Goal: Task Accomplishment & Management: Manage account settings

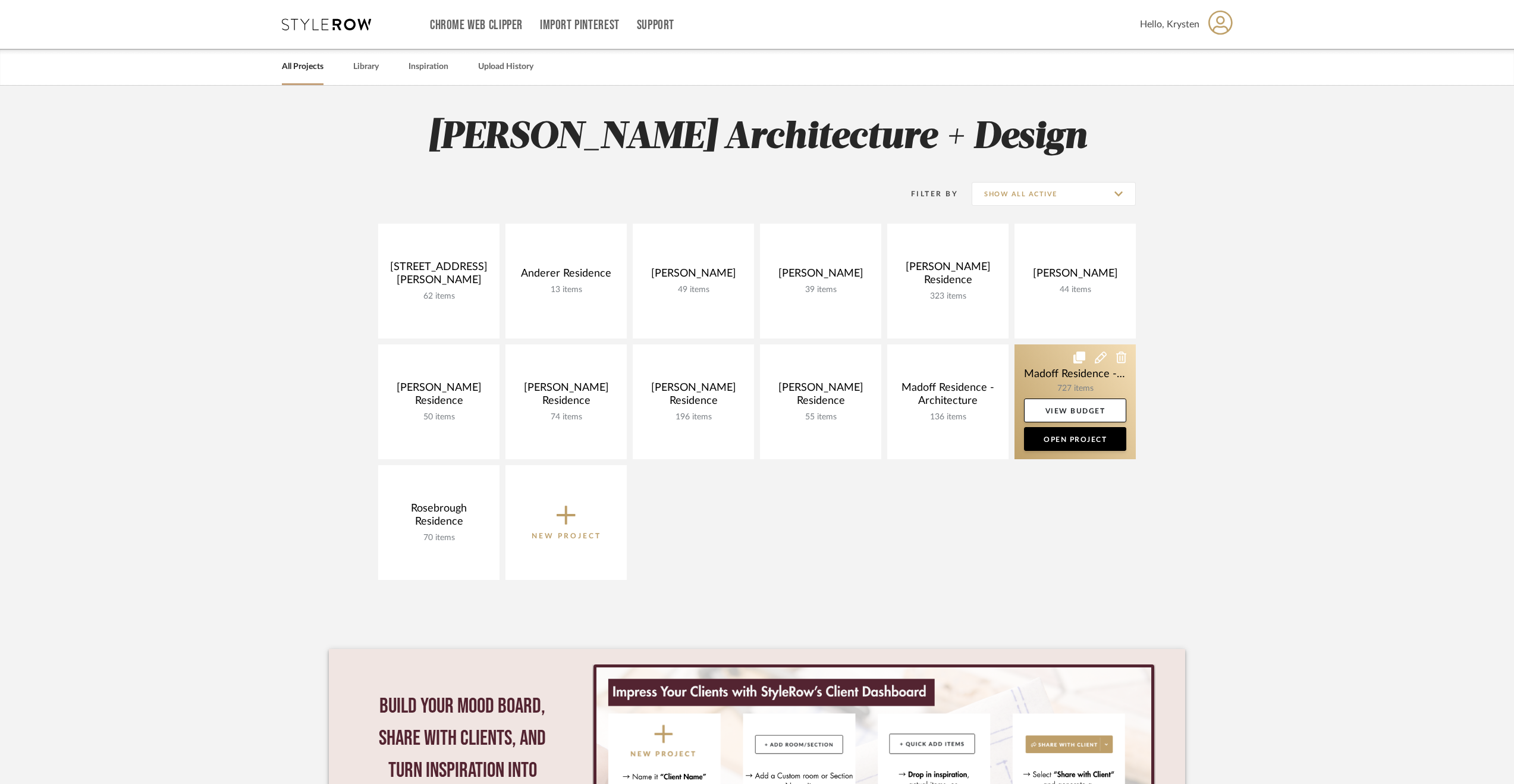
click at [1036, 354] on link at bounding box center [1075, 402] width 121 height 115
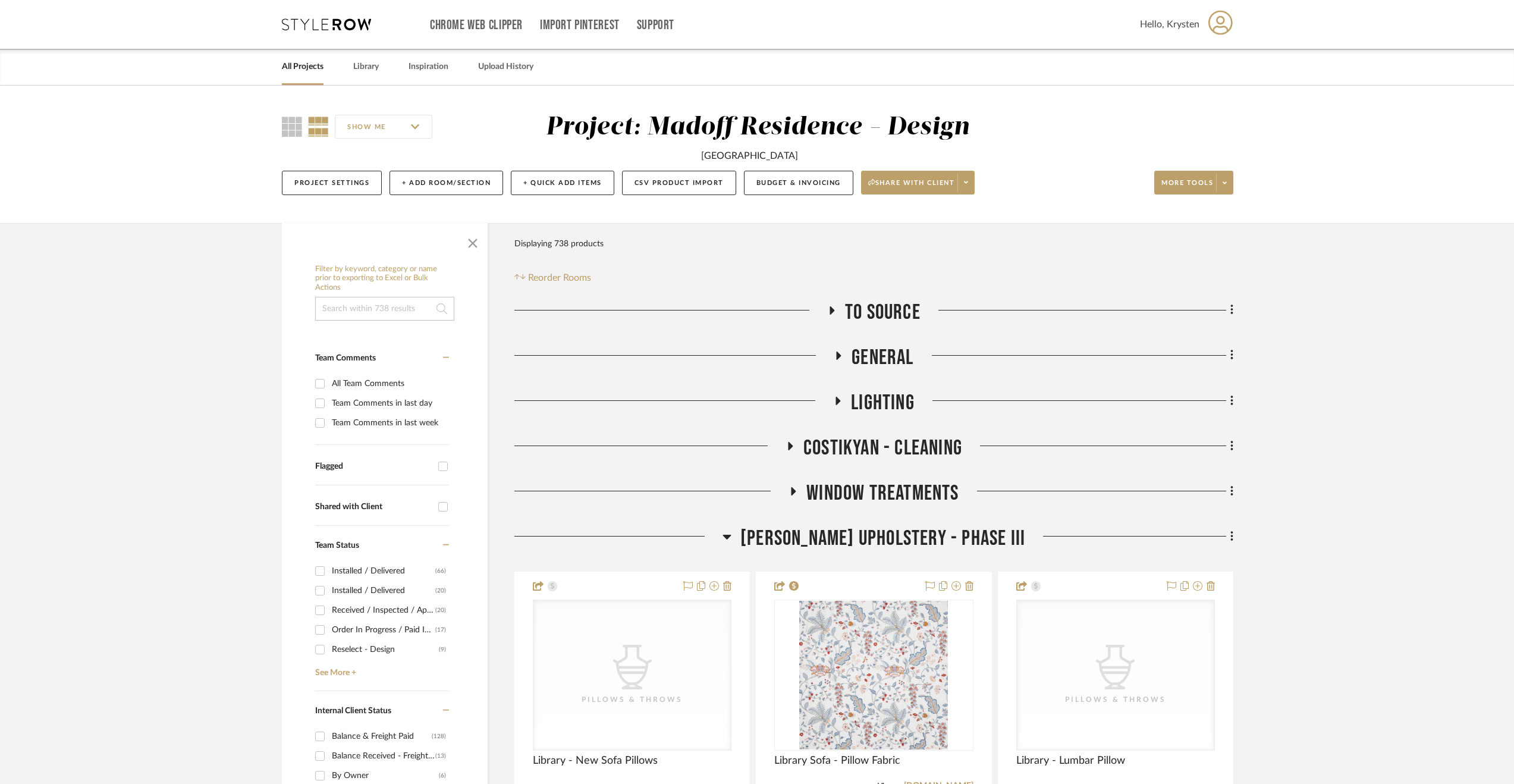
click at [854, 535] on span "[PERSON_NAME] Upholstery - Phase III" at bounding box center [883, 538] width 285 height 26
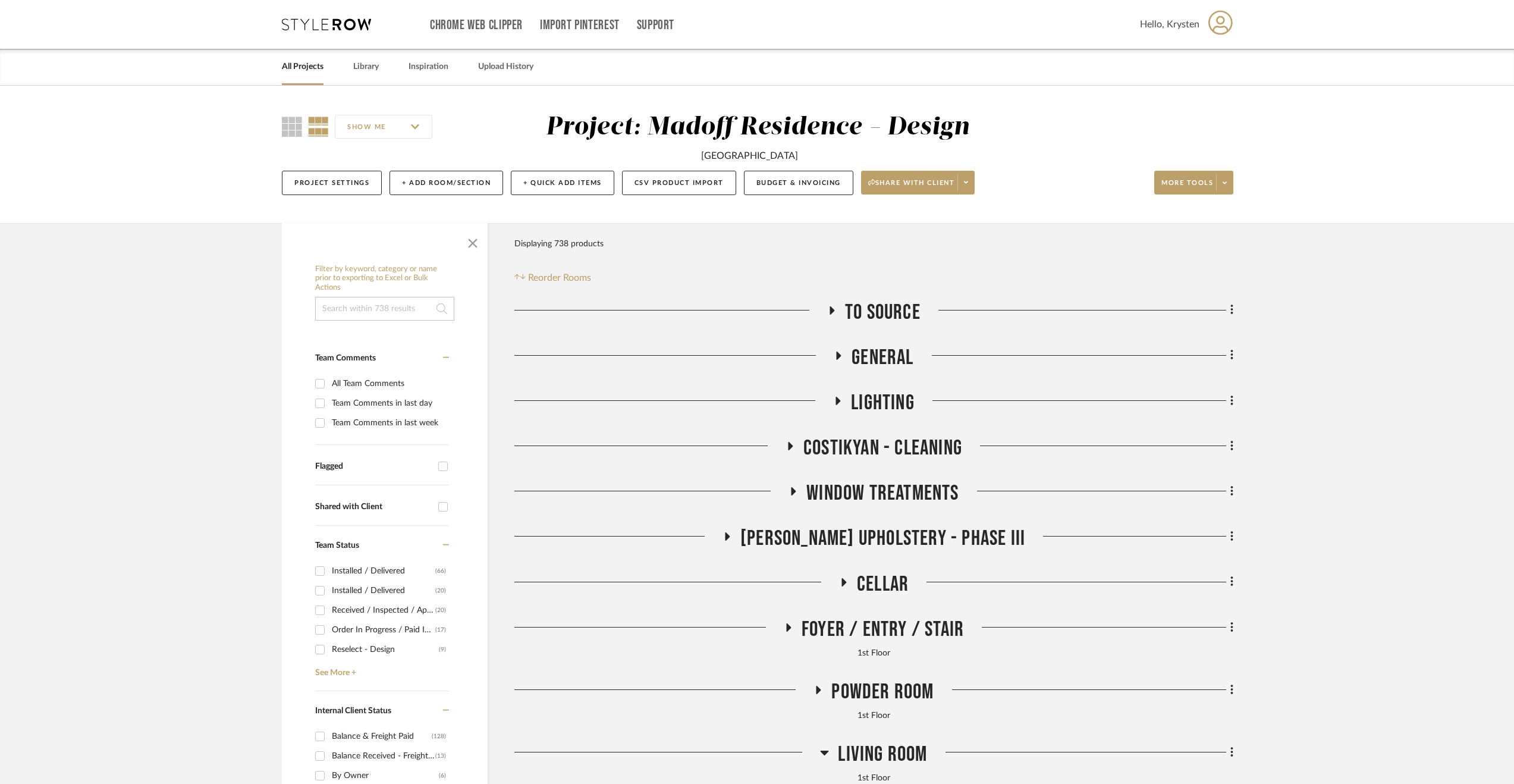
click at [869, 582] on span "Cellar" at bounding box center [883, 584] width 52 height 26
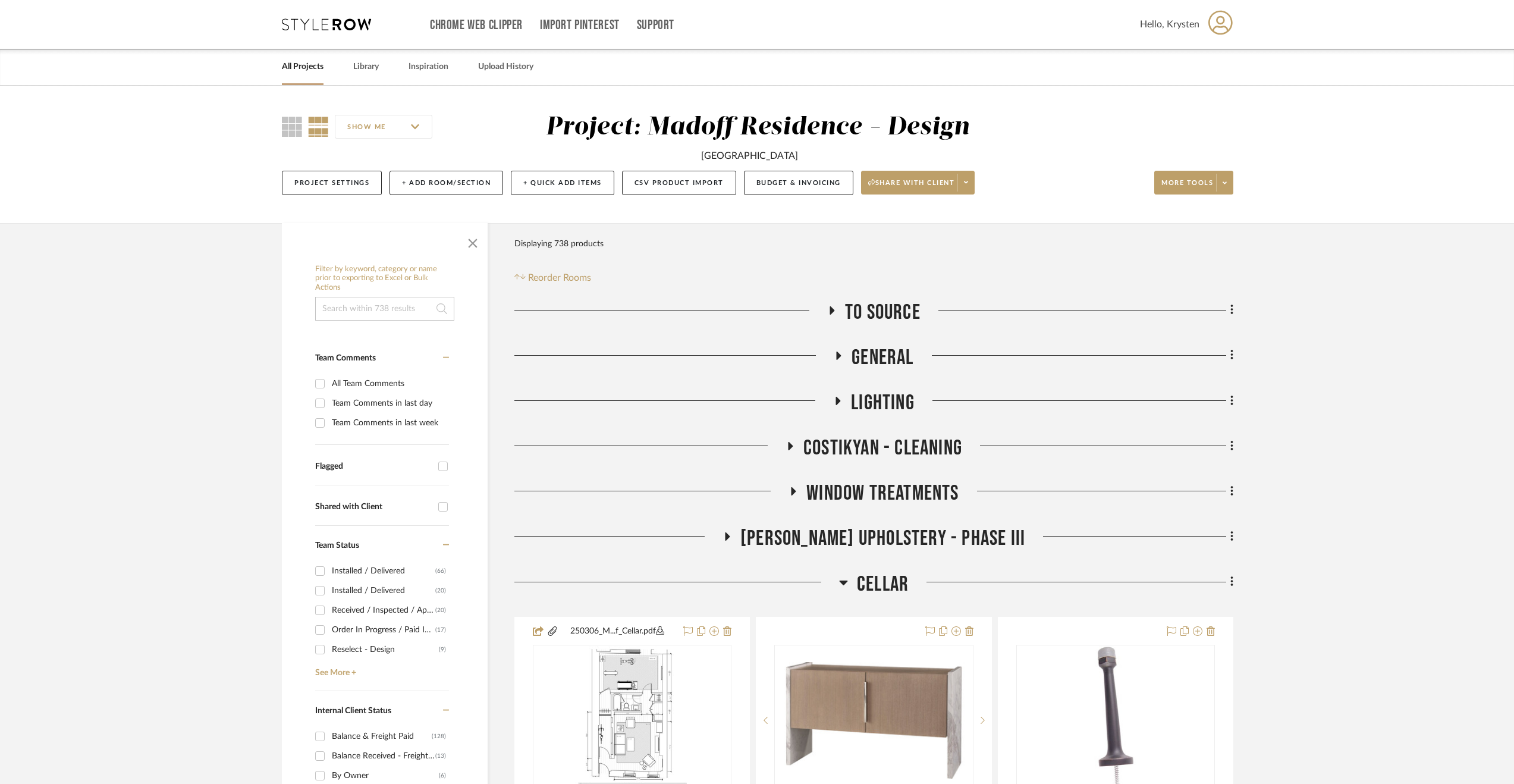
click at [869, 582] on span "Cellar" at bounding box center [883, 584] width 52 height 26
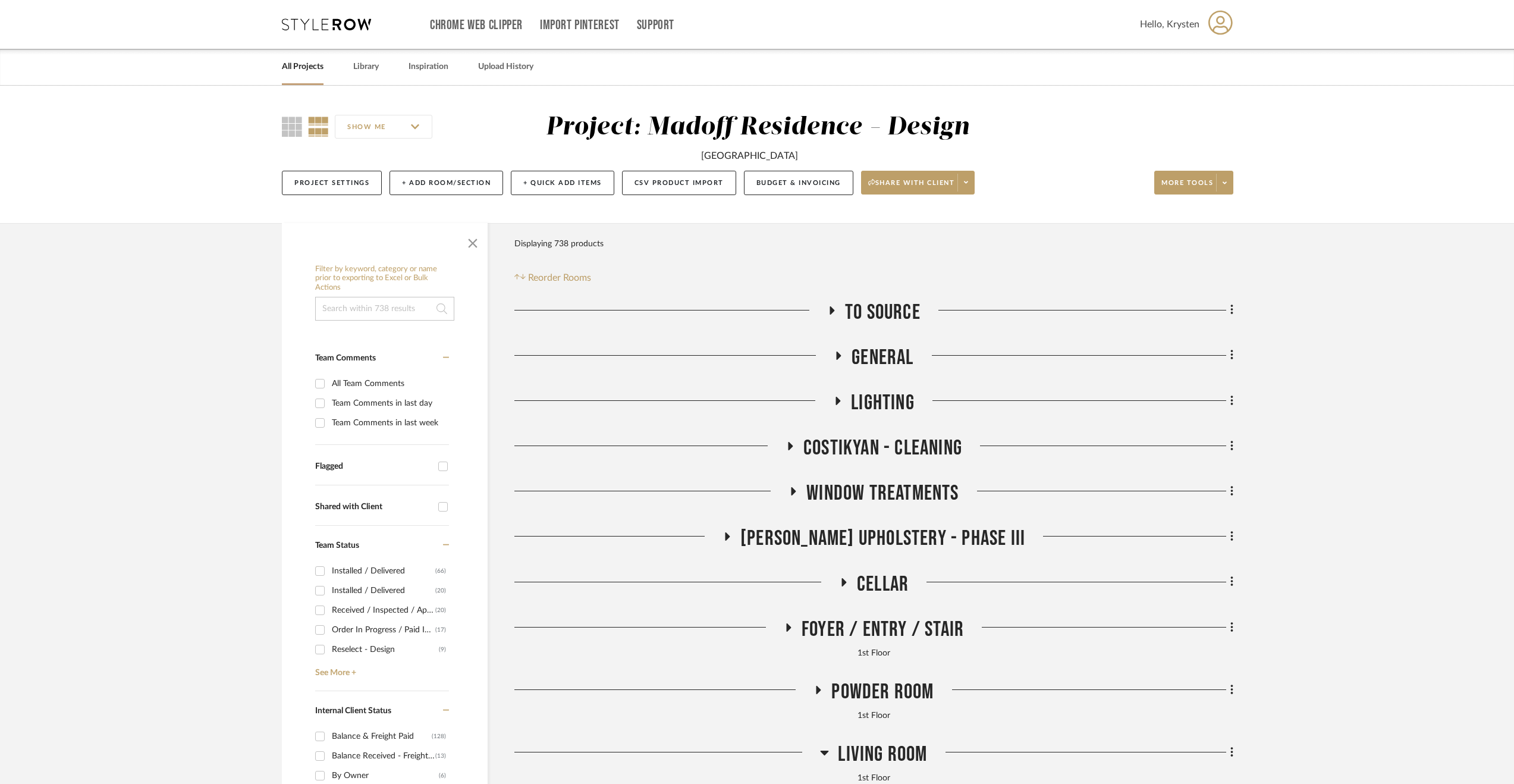
click at [888, 617] on span "Foyer / Entry / Stair" at bounding box center [883, 629] width 163 height 26
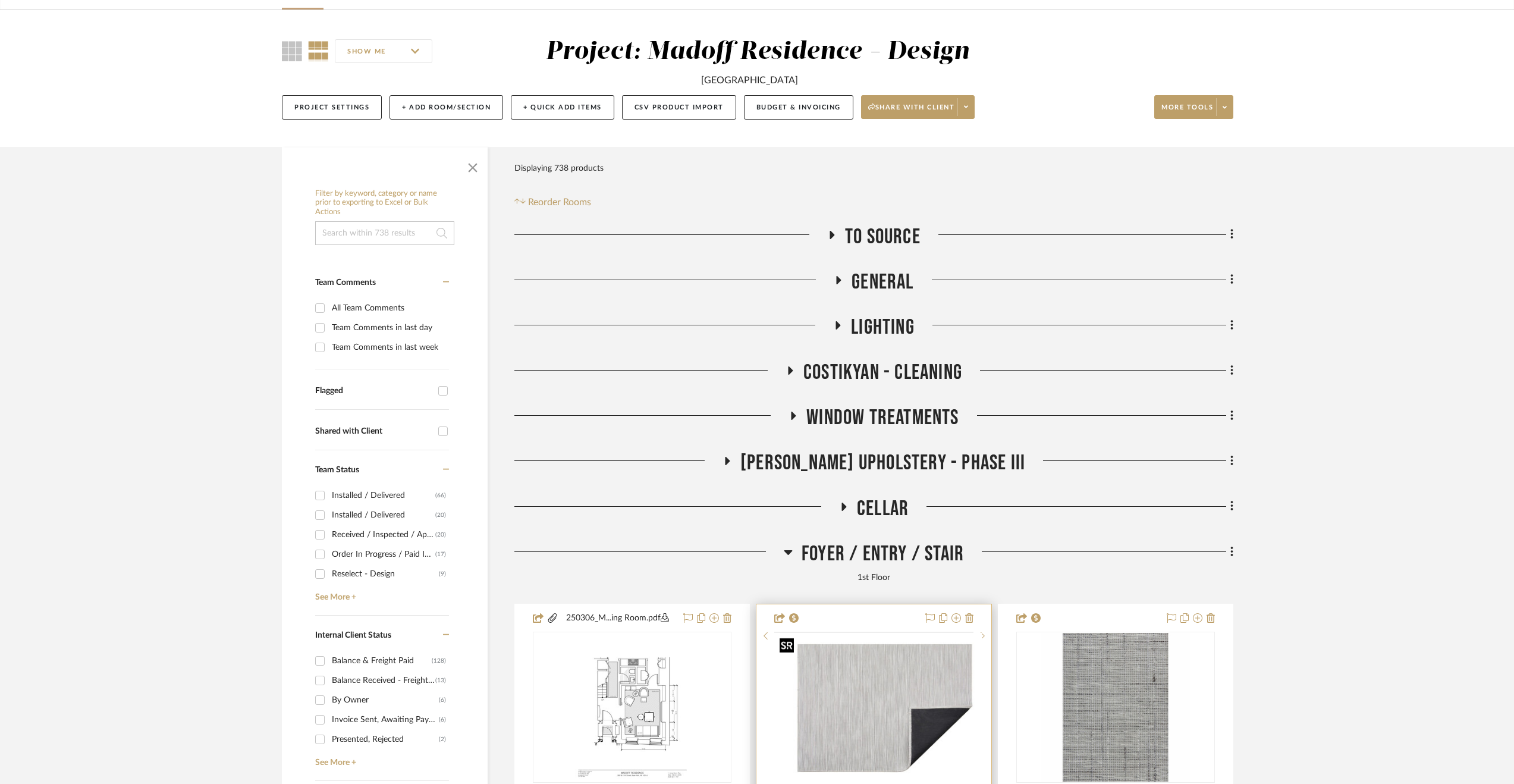
scroll to position [179, 0]
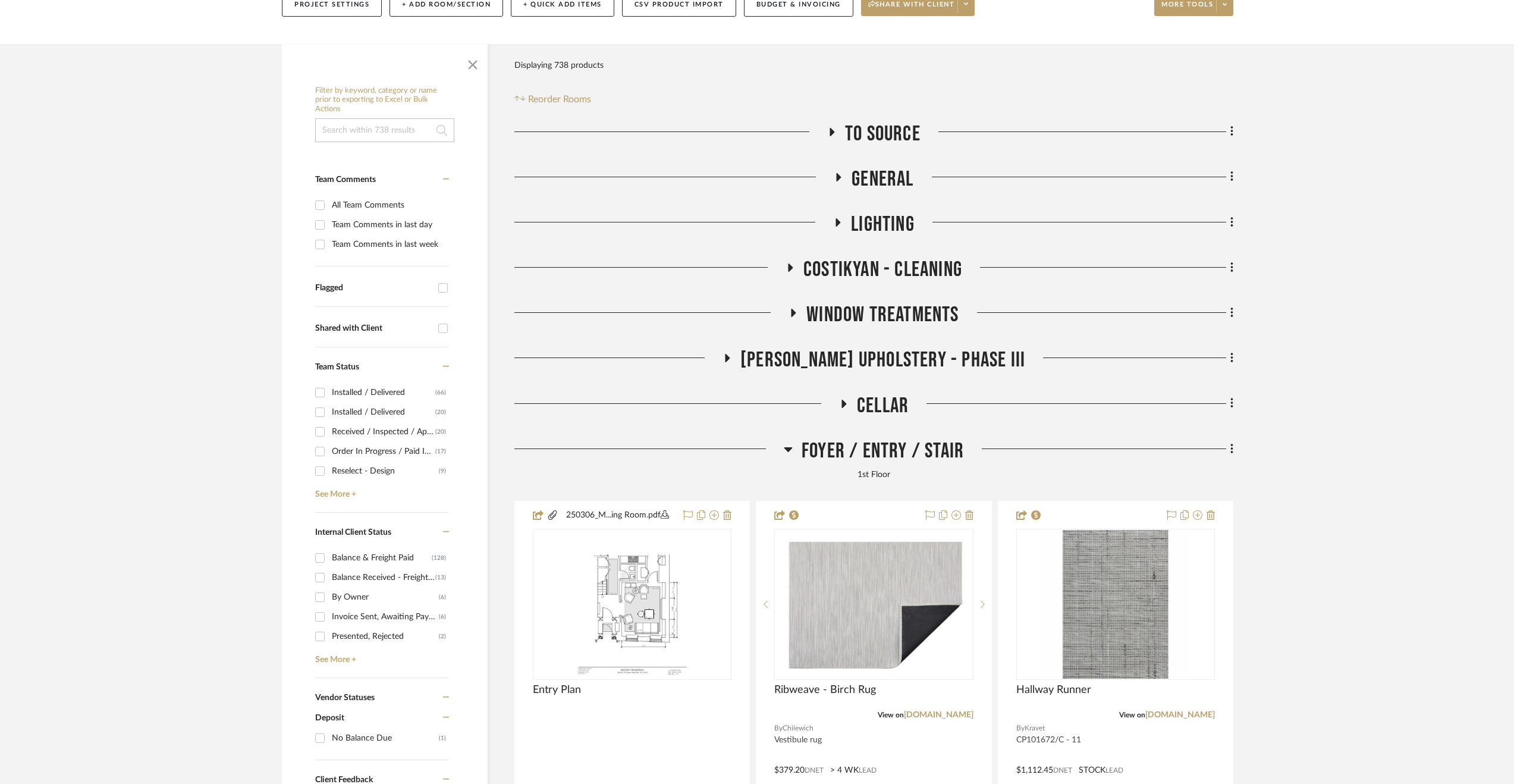
click at [854, 449] on span "Foyer / Entry / Stair" at bounding box center [883, 451] width 163 height 26
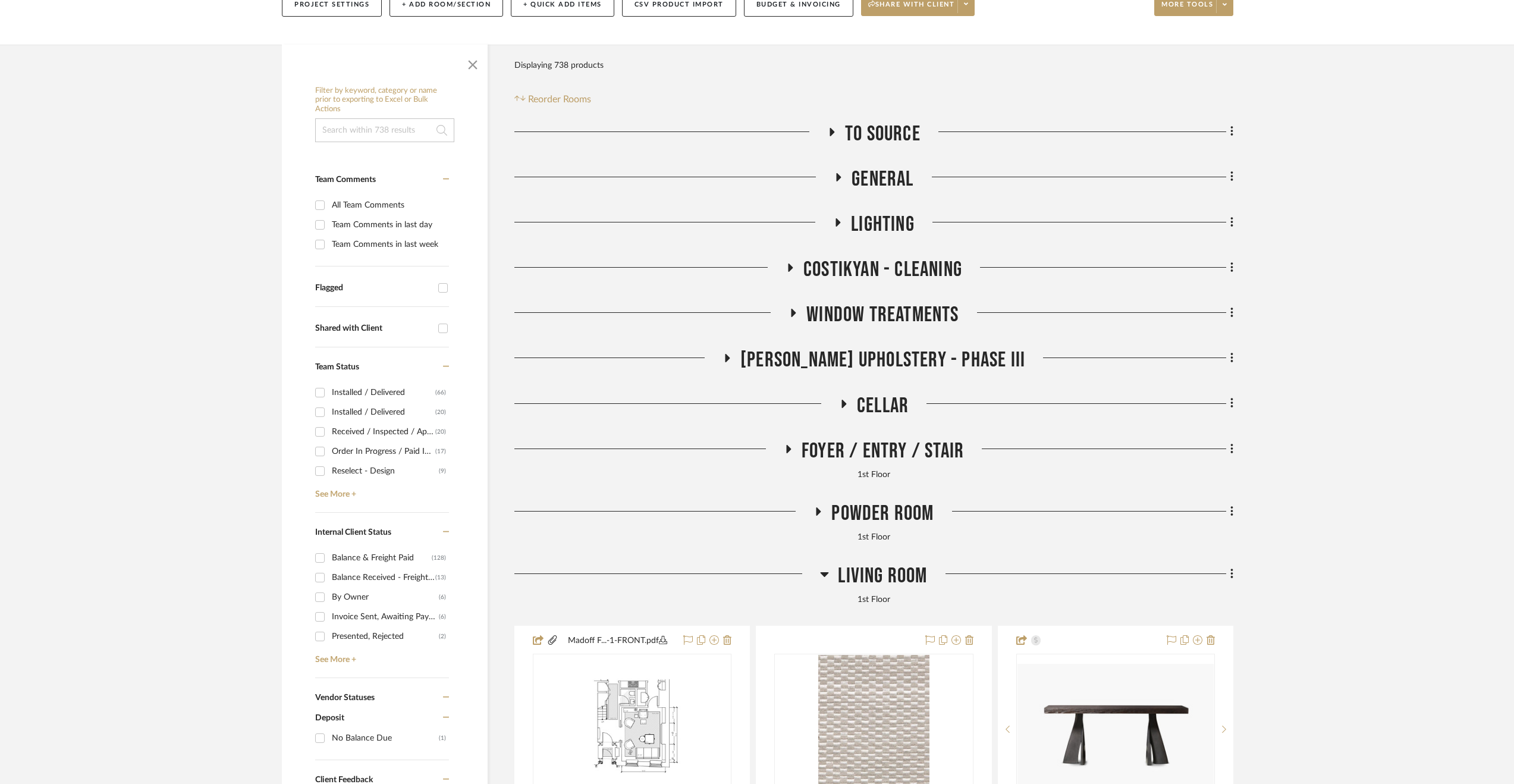
click at [848, 504] on span "Powder Room" at bounding box center [883, 513] width 103 height 26
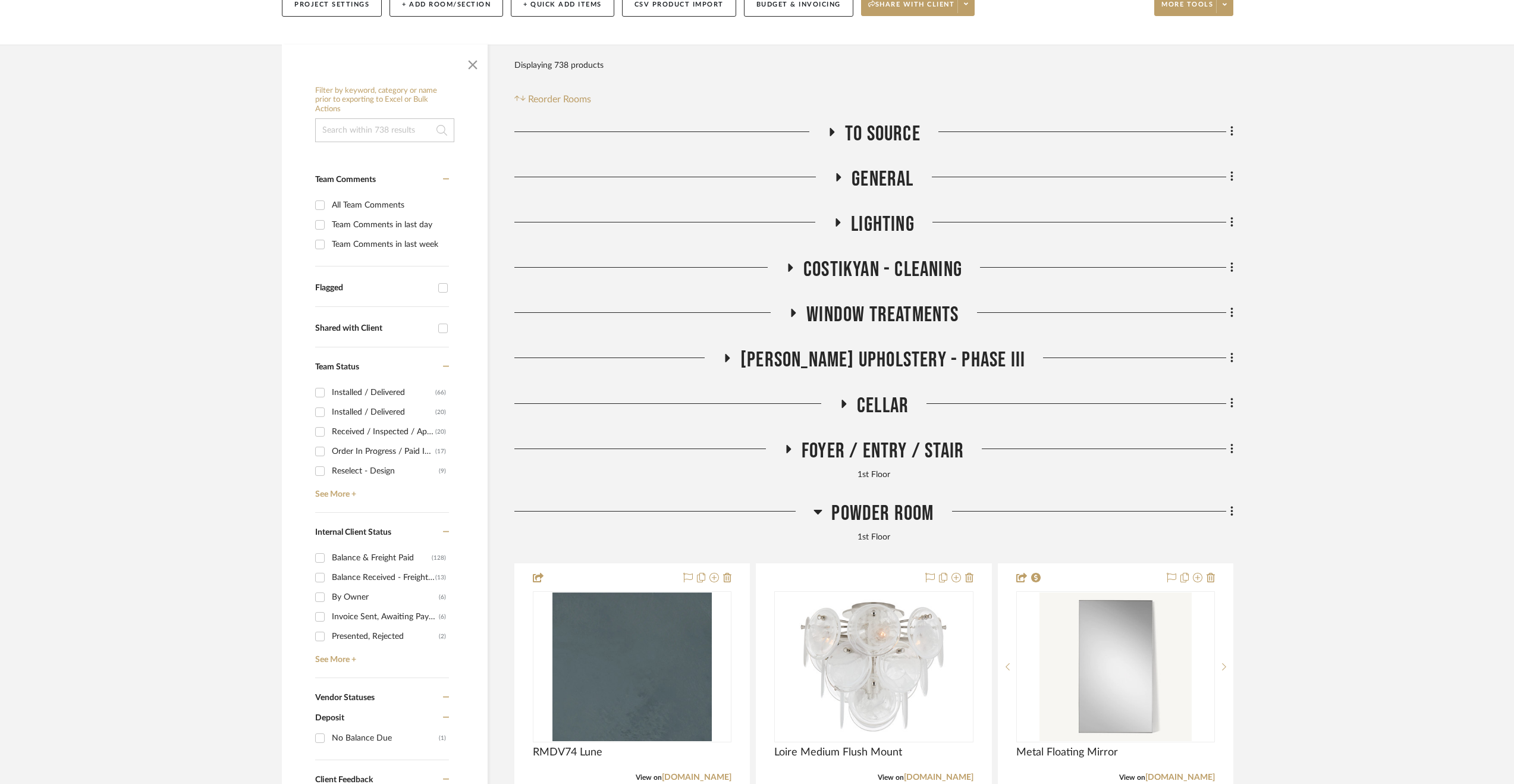
click at [848, 504] on span "Powder Room" at bounding box center [883, 513] width 103 height 26
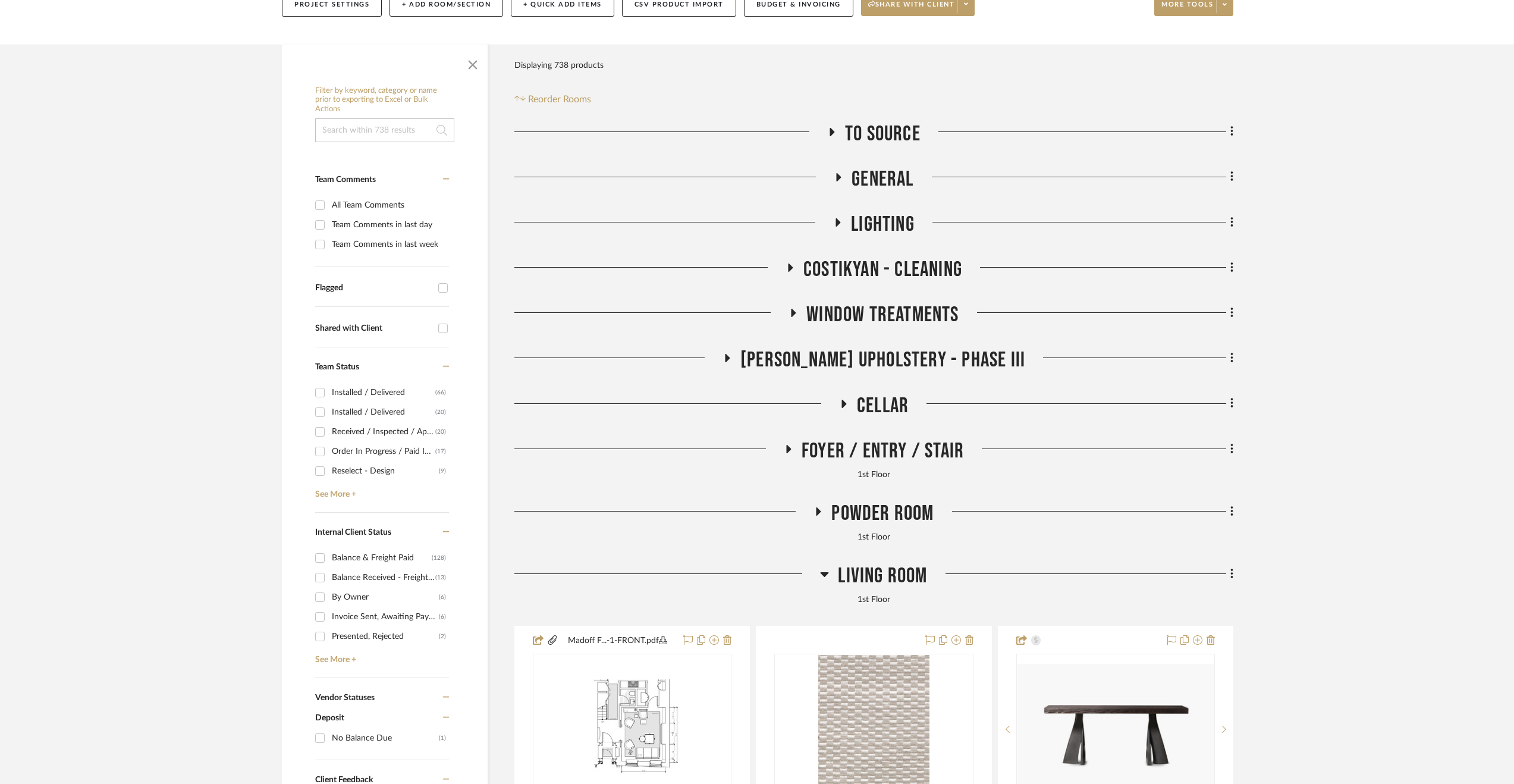
click at [849, 563] on span "Living Room" at bounding box center [883, 575] width 89 height 26
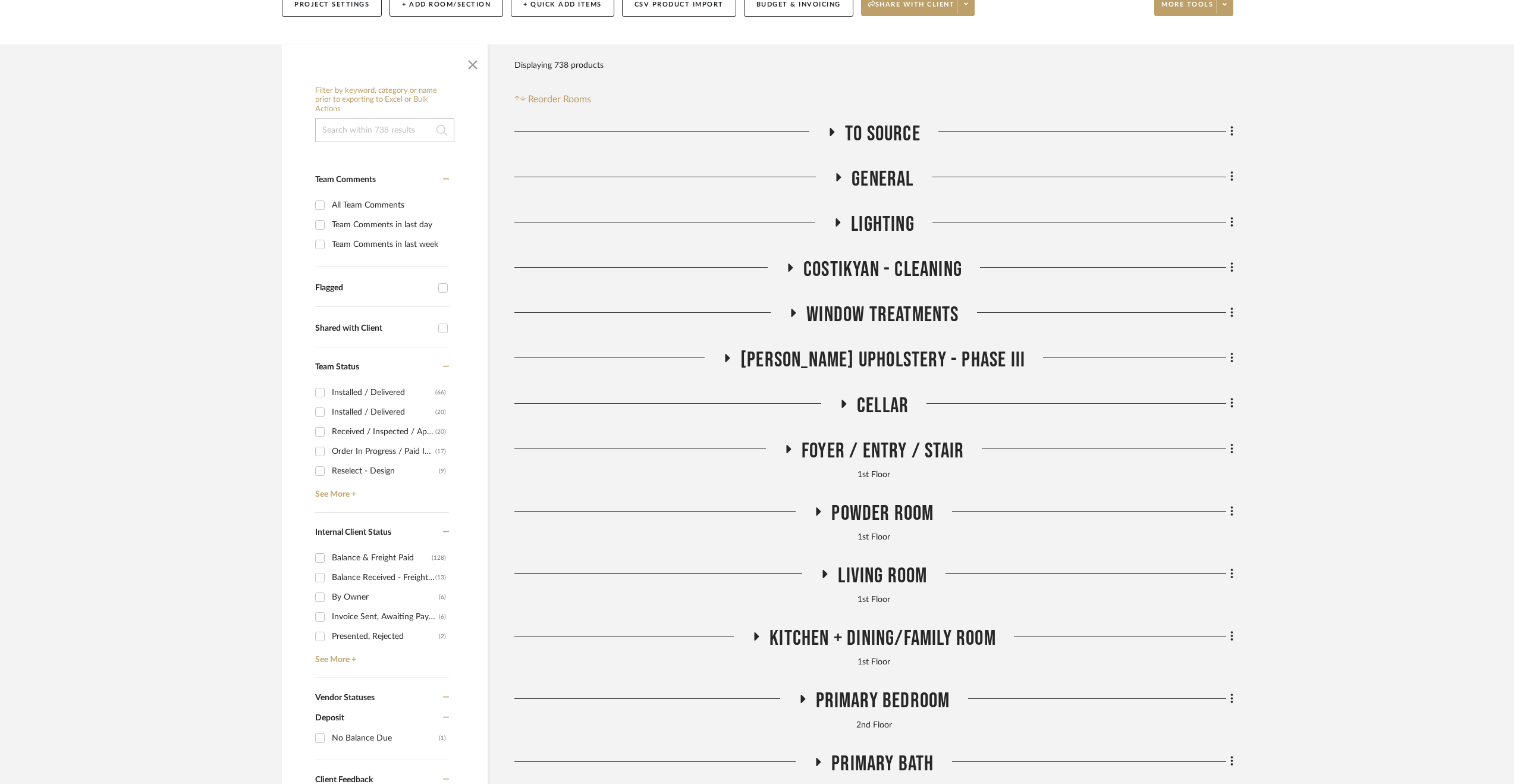
click at [851, 571] on span "Living Room" at bounding box center [883, 575] width 89 height 26
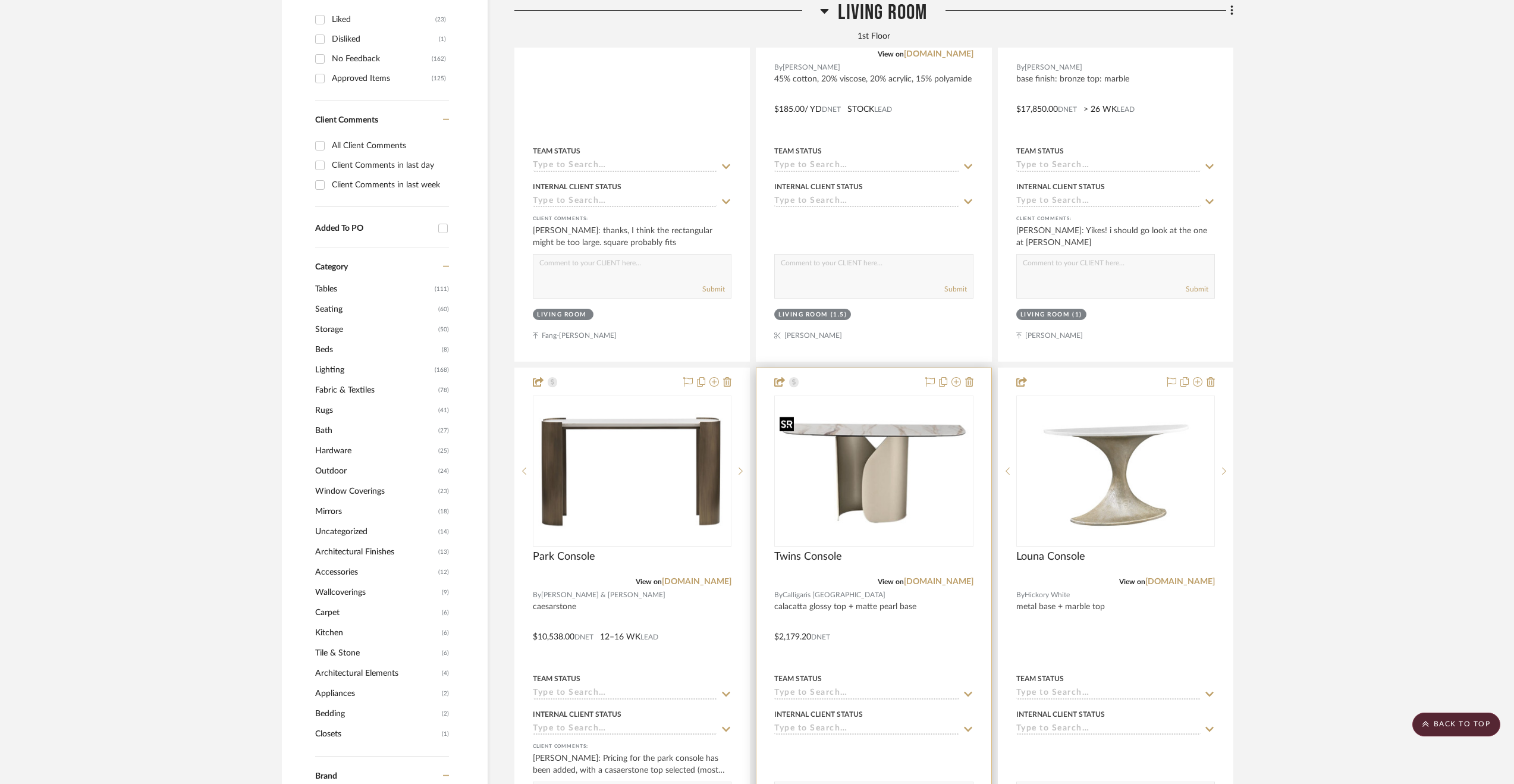
scroll to position [1071, 0]
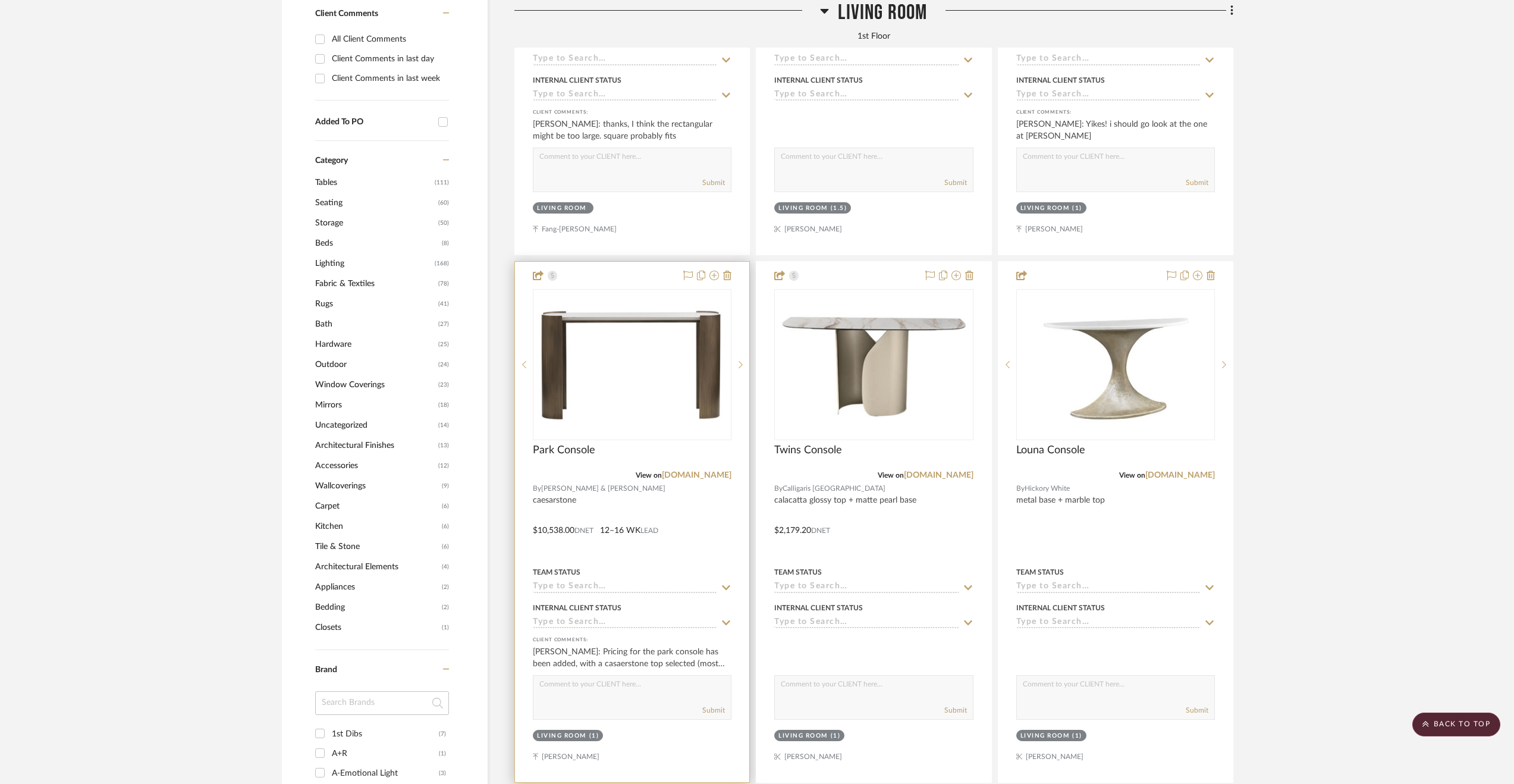
click at [692, 530] on div at bounding box center [632, 522] width 234 height 520
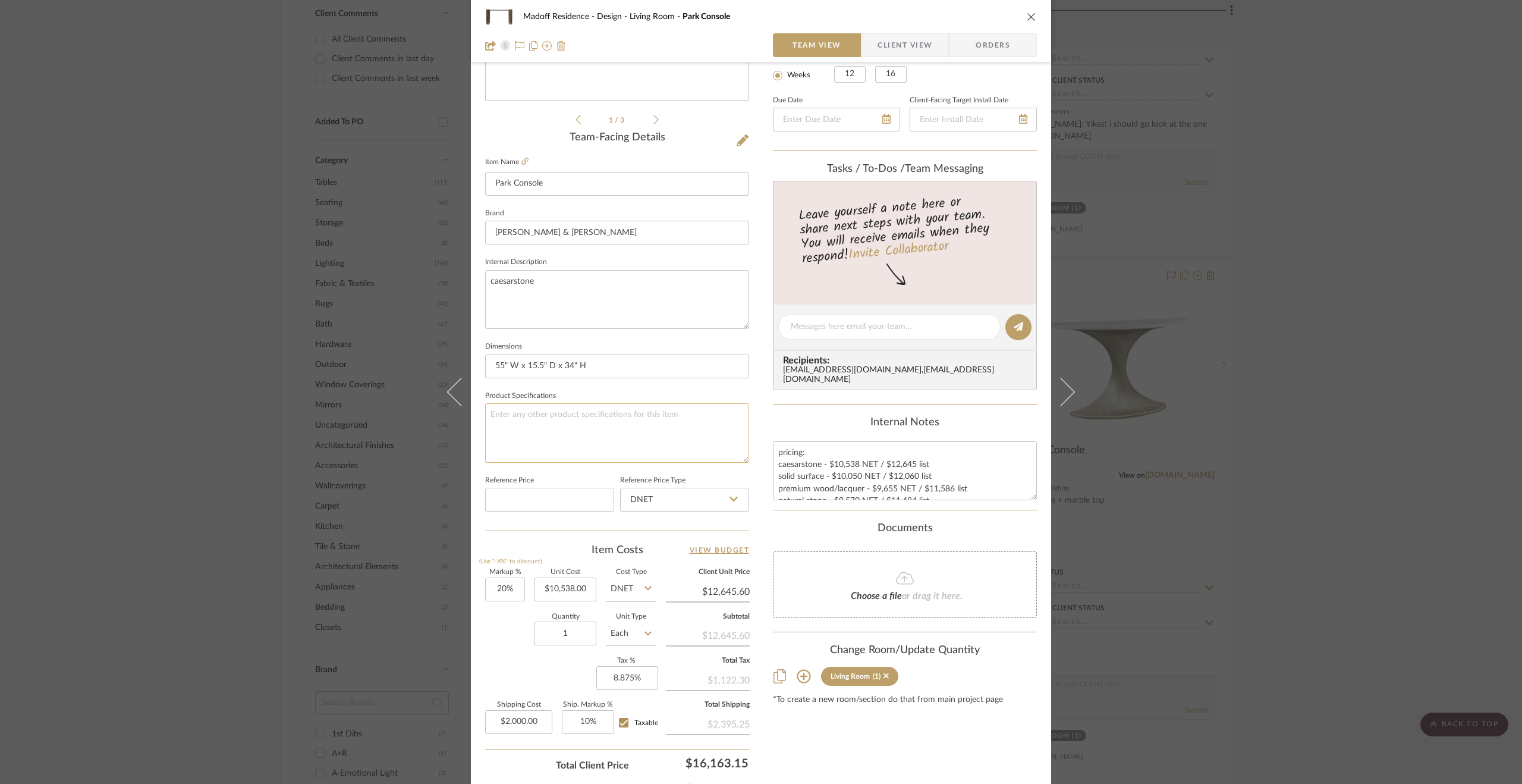
scroll to position [83, 0]
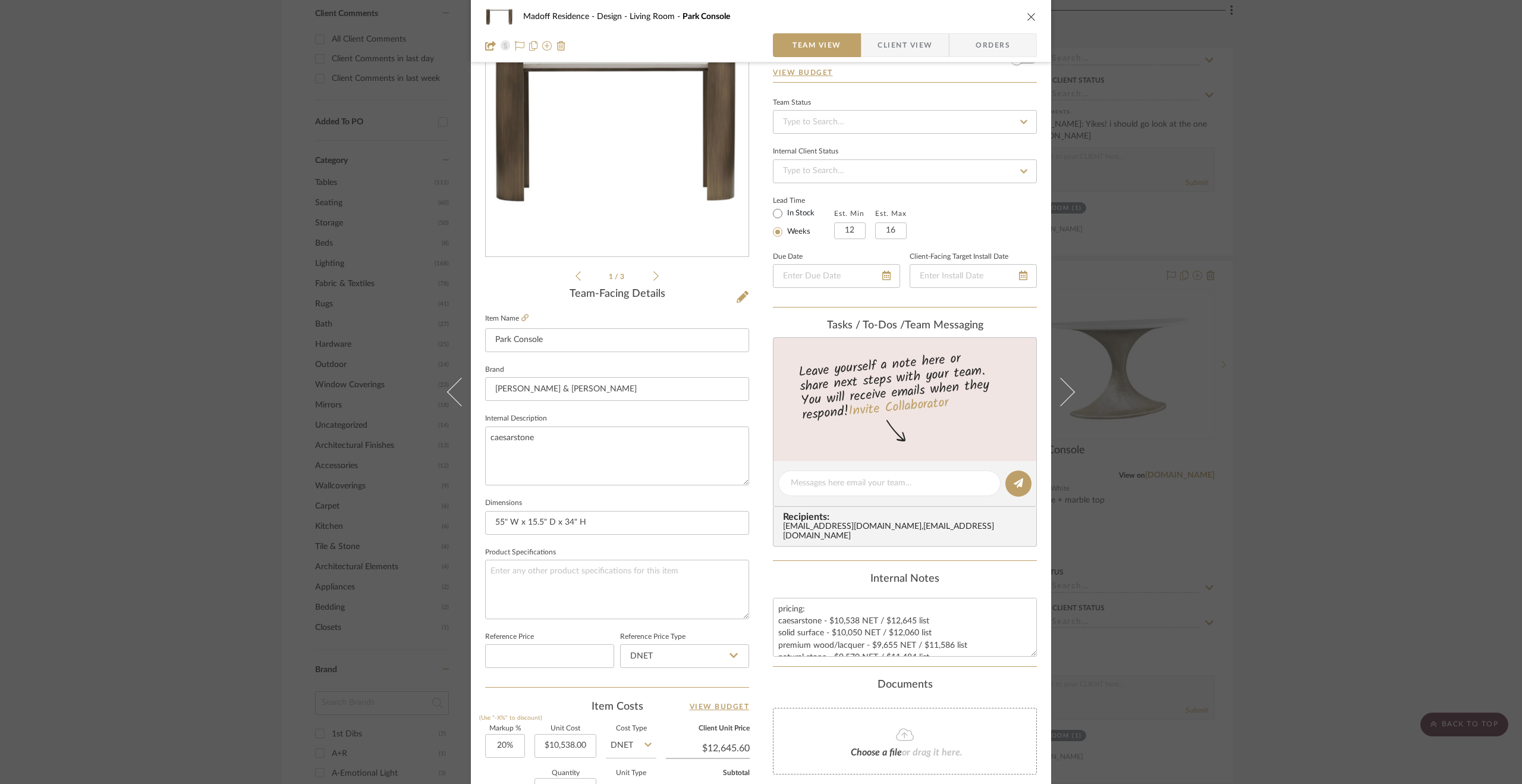
drag, startPoint x: 1260, startPoint y: 391, endPoint x: 1235, endPoint y: 385, distance: 25.7
click at [1260, 391] on div "Madoff Residence - Design Living Room Park Console Team View Client View Orders…" at bounding box center [761, 392] width 1522 height 784
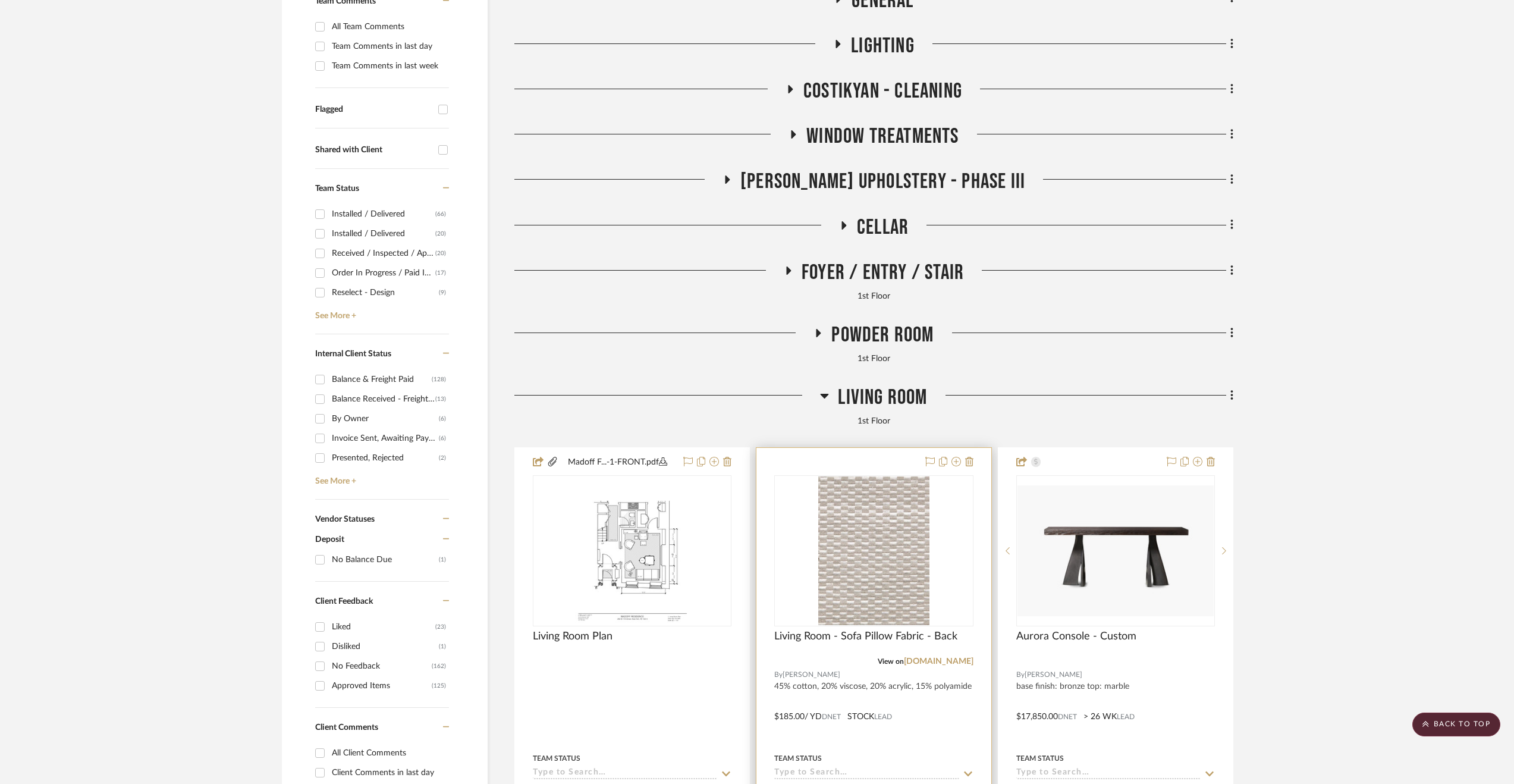
scroll to position [297, 0]
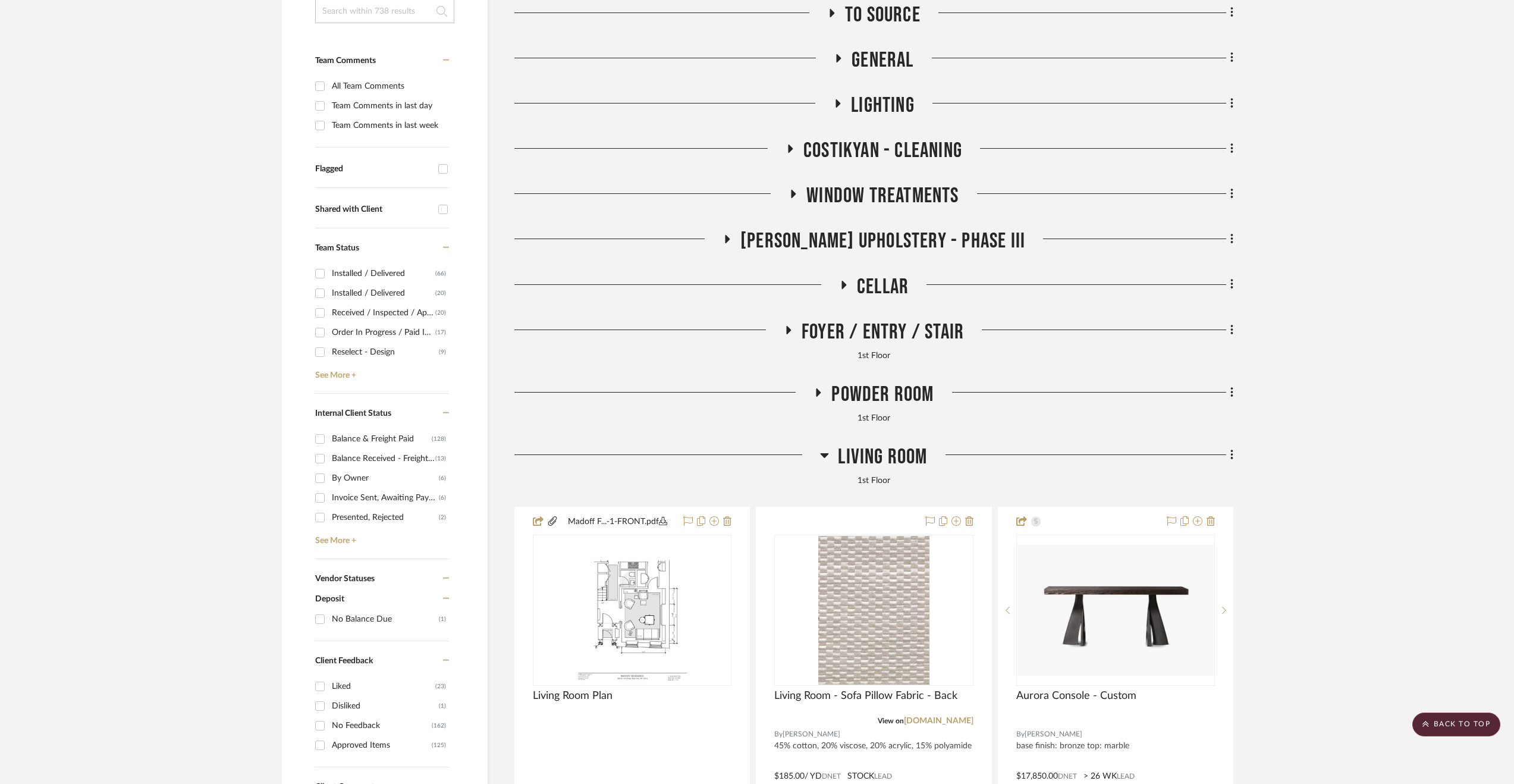
click at [889, 463] on span "Living Room" at bounding box center [883, 457] width 89 height 26
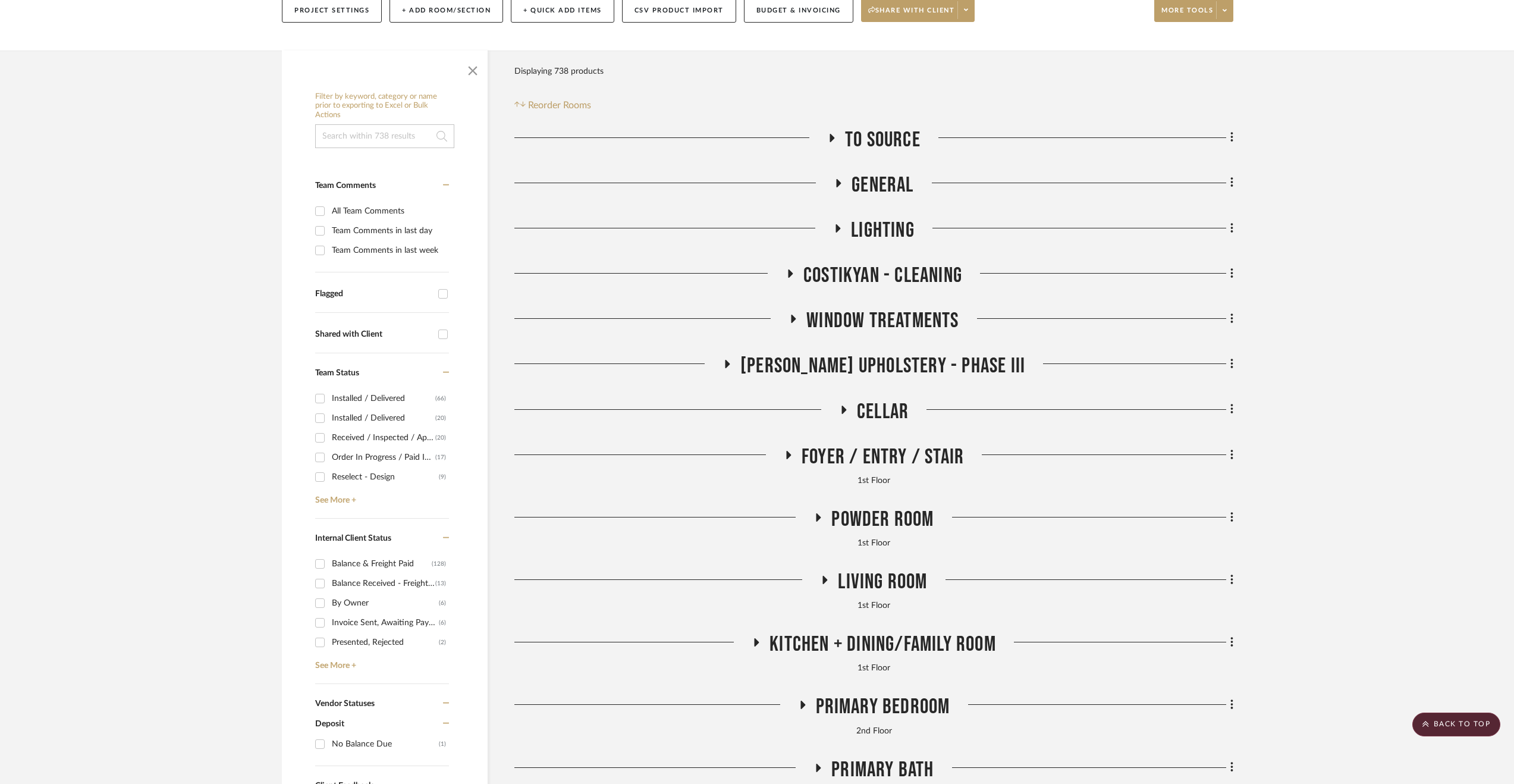
scroll to position [119, 0]
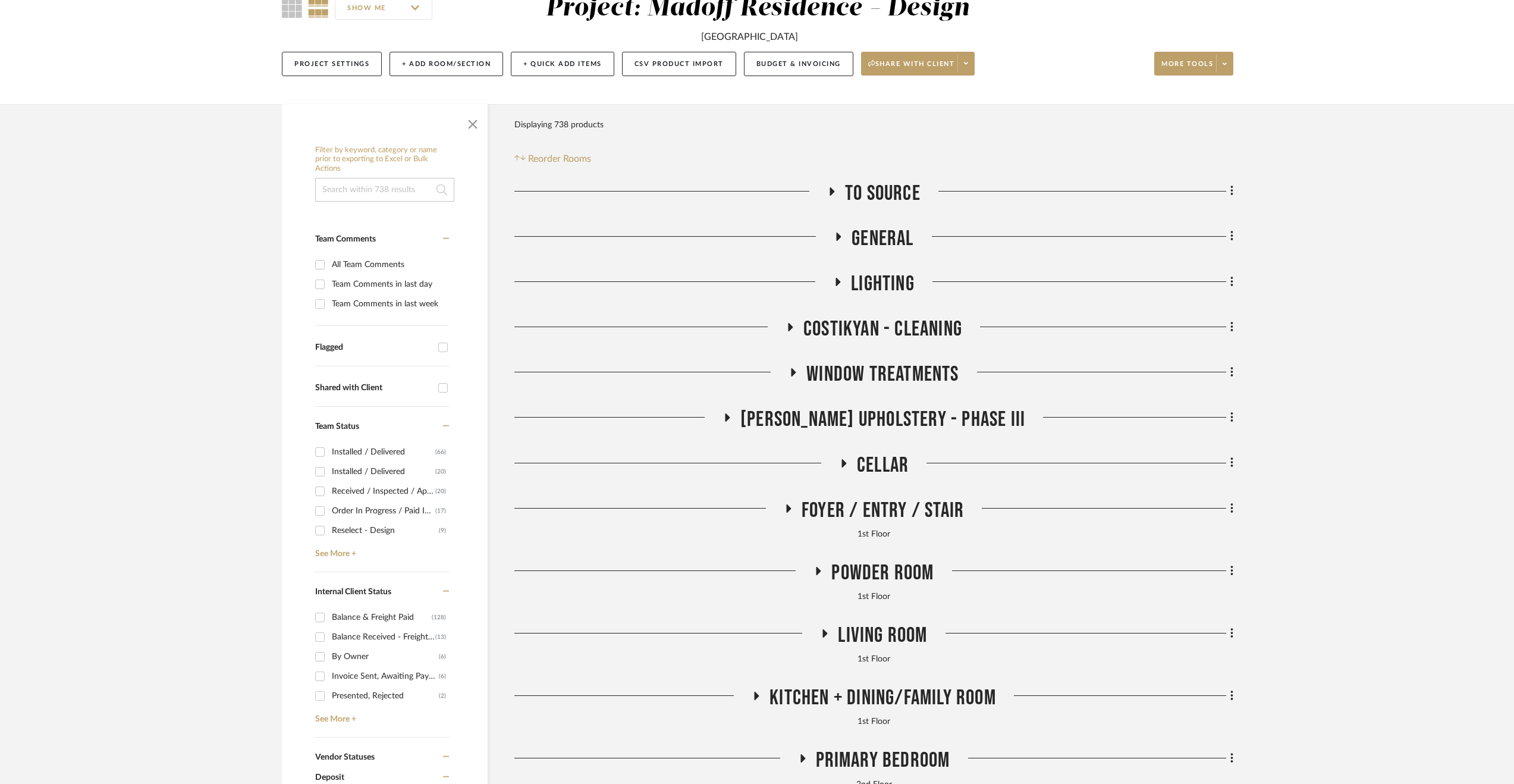
click at [887, 474] on span "Cellar" at bounding box center [883, 465] width 52 height 26
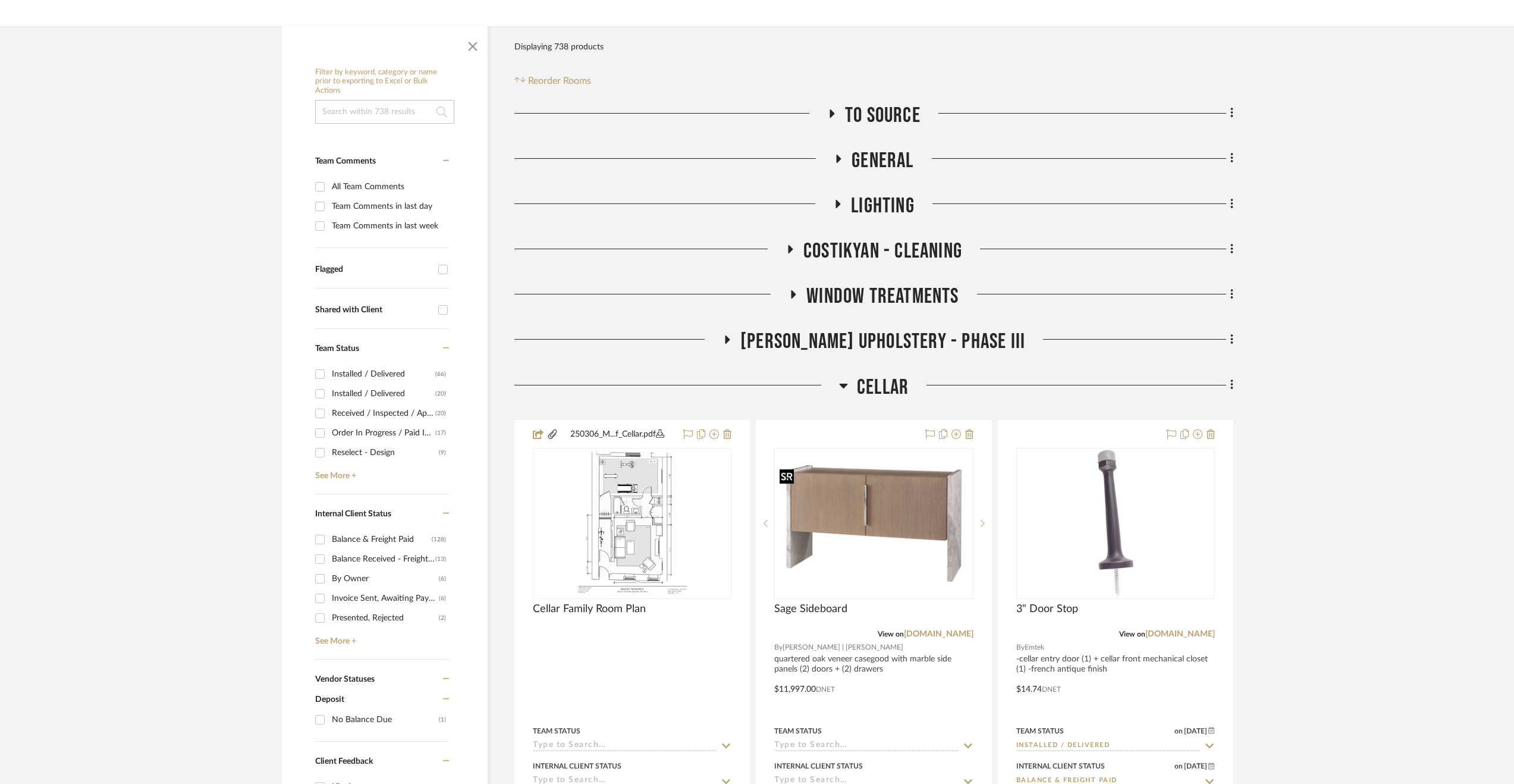
scroll to position [179, 0]
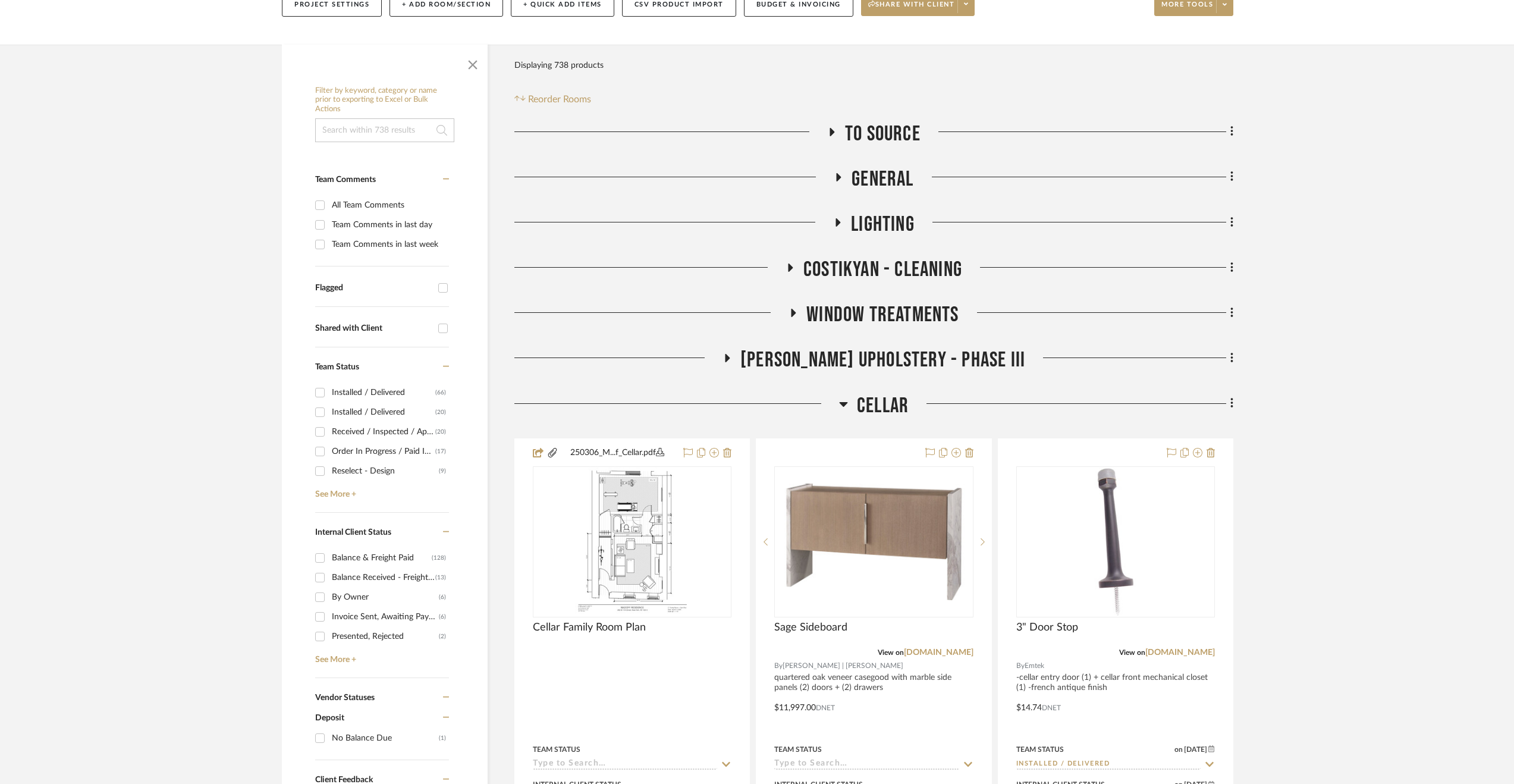
click at [885, 412] on span "Cellar" at bounding box center [883, 406] width 52 height 26
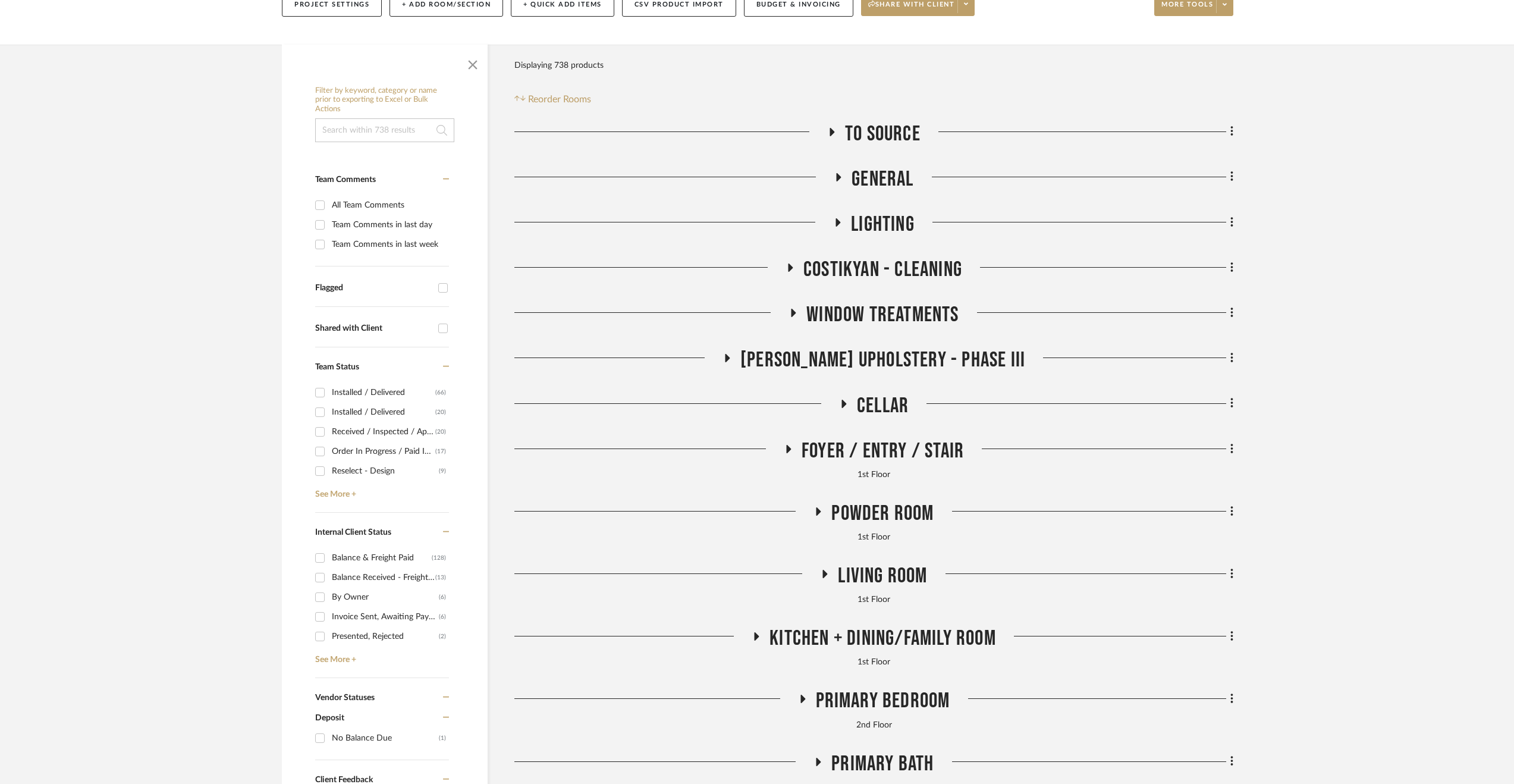
click at [871, 133] on span "To Source" at bounding box center [883, 134] width 75 height 26
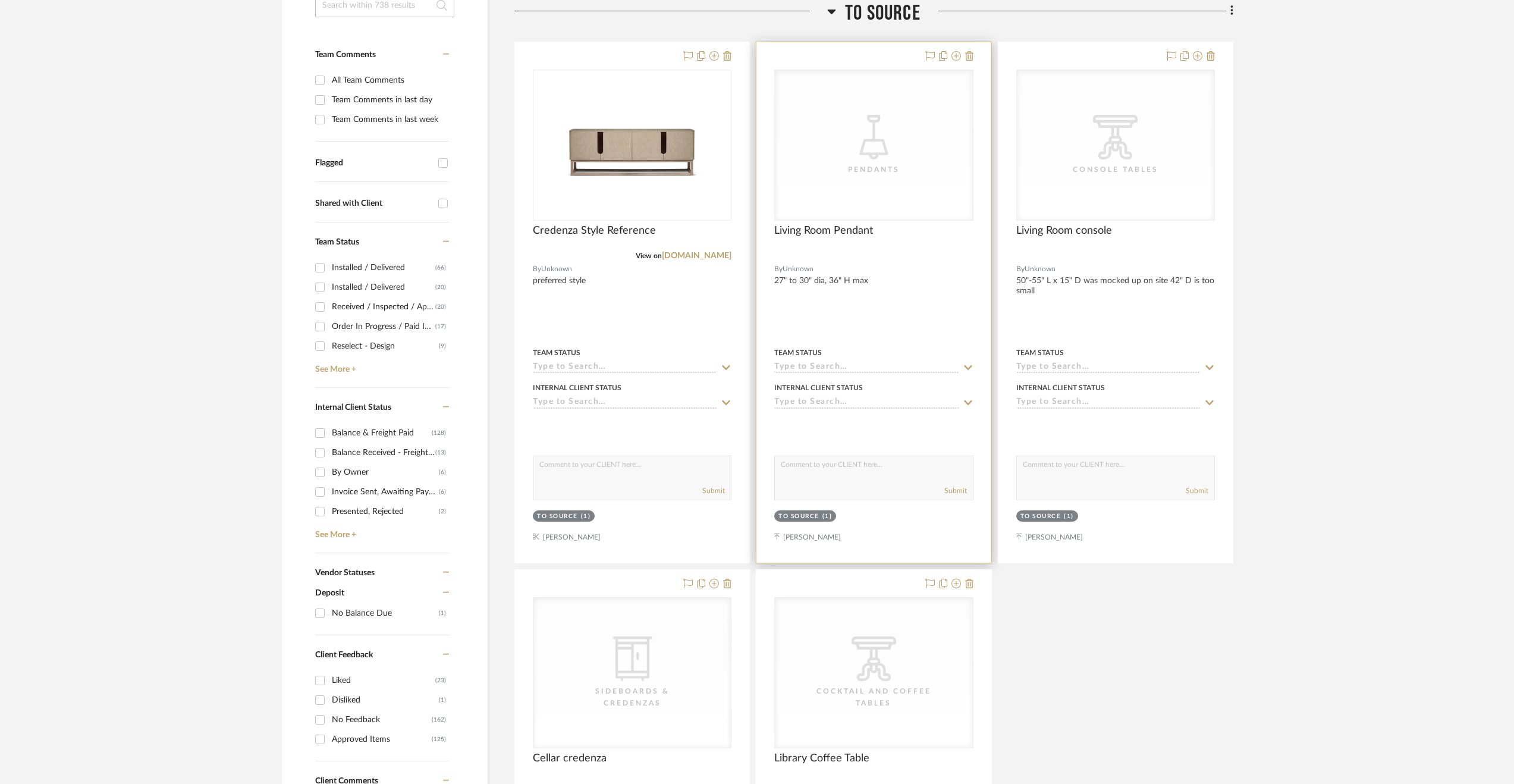
scroll to position [357, 0]
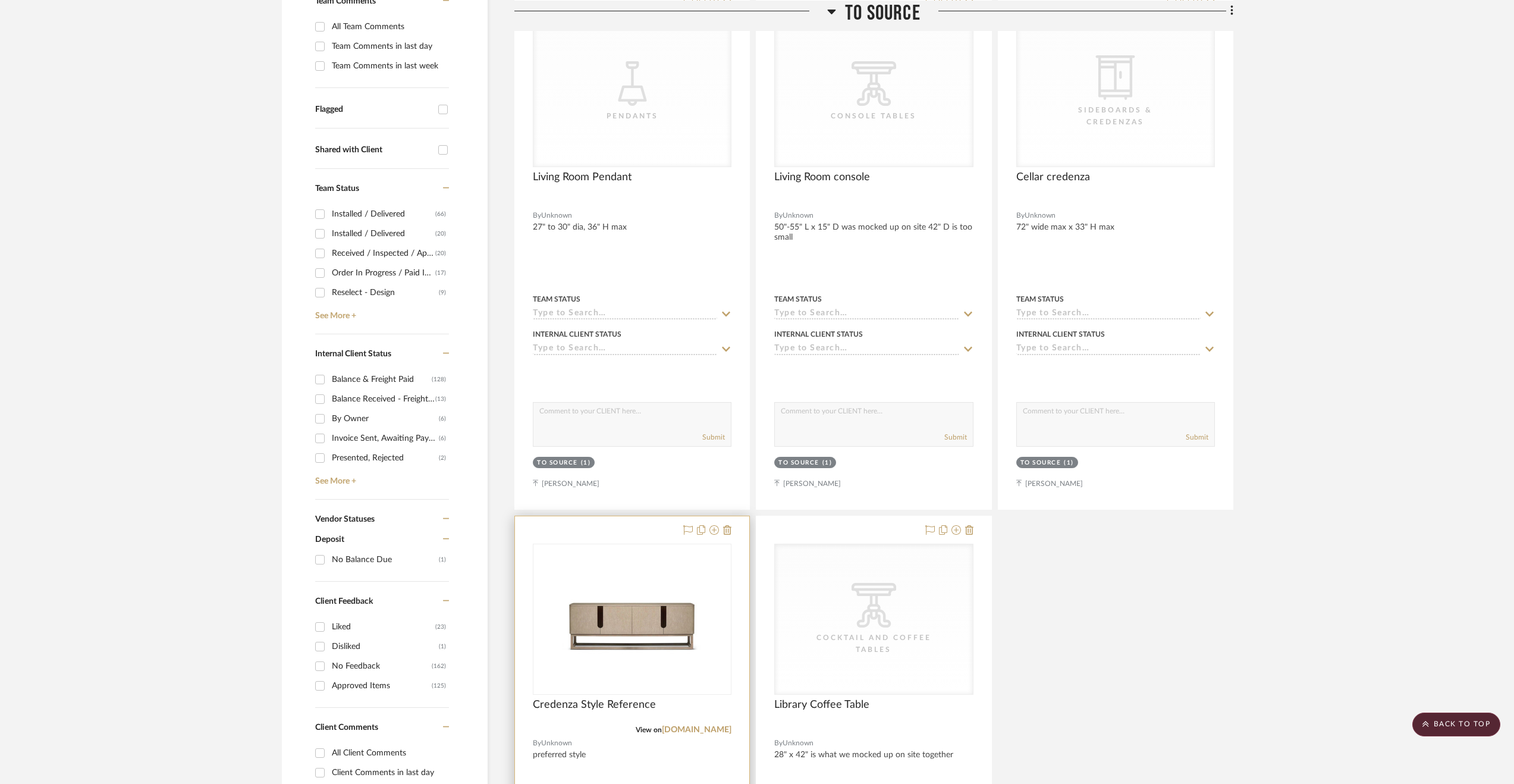
click at [622, 728] on div "View on [DOMAIN_NAME]" at bounding box center [632, 729] width 199 height 10
click at [673, 758] on div at bounding box center [632, 776] width 234 height 520
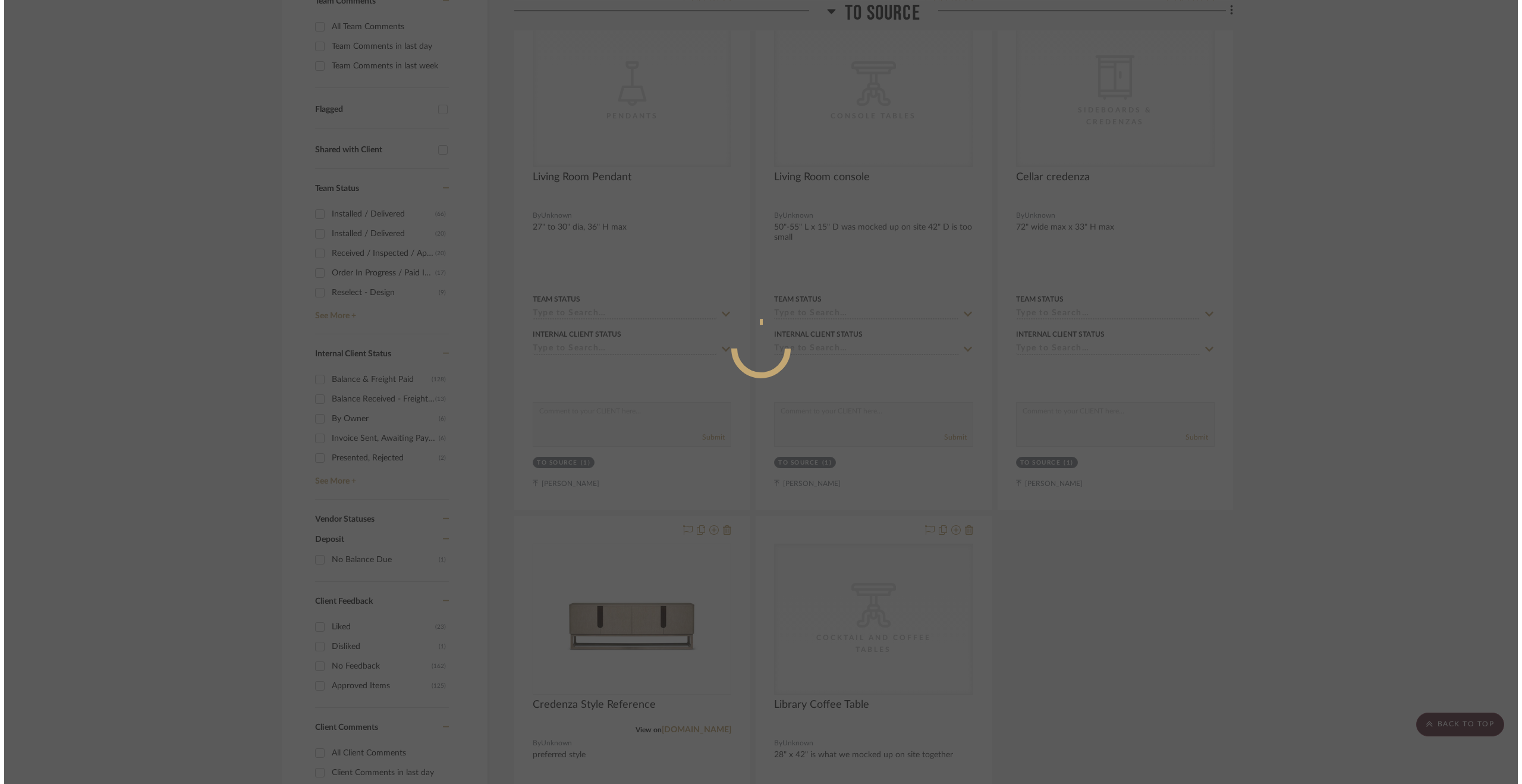
scroll to position [0, 0]
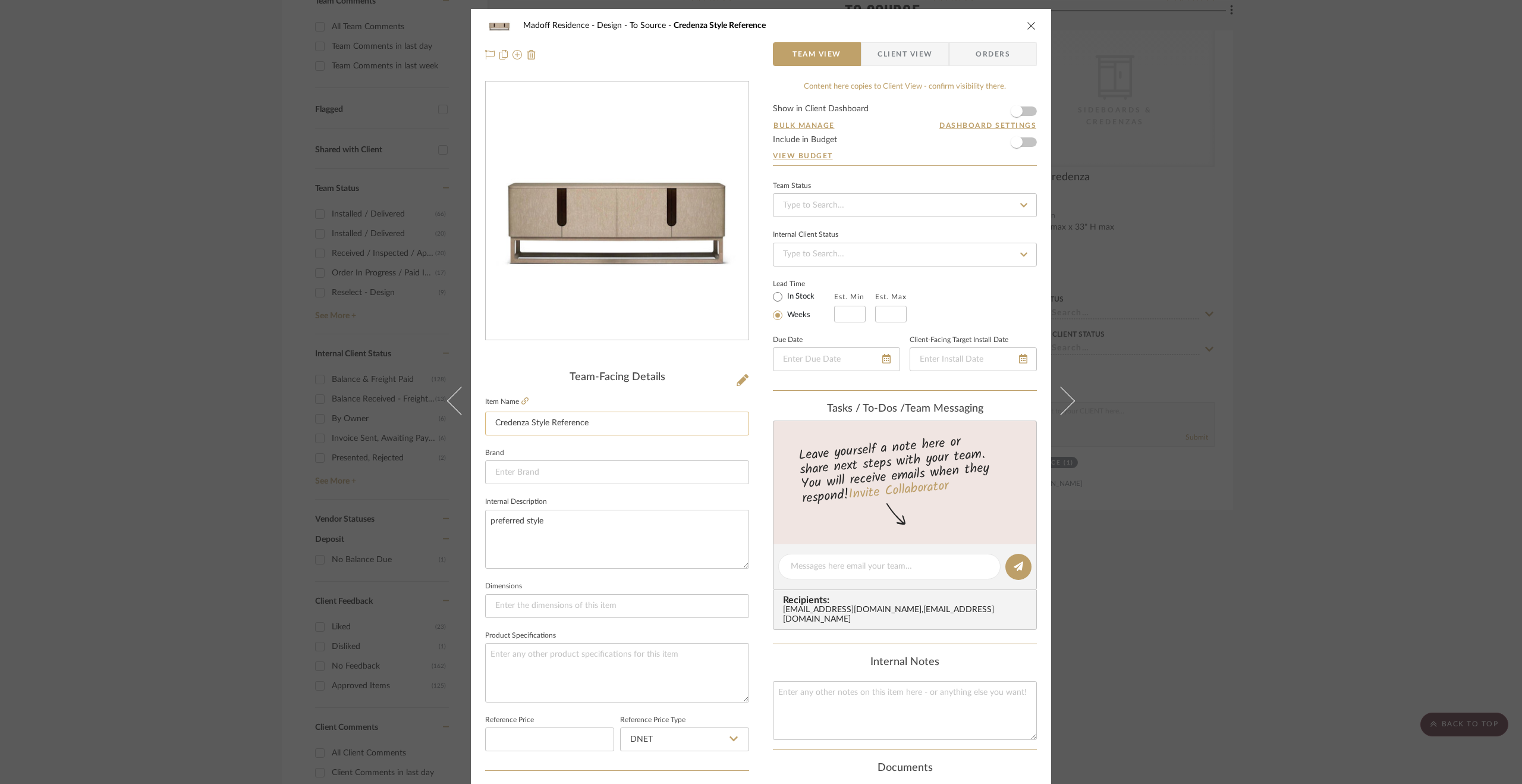
click at [492, 421] on input "Credenza Style Reference" at bounding box center [617, 423] width 264 height 24
type input "Cellar Credenza Style Reference"
click at [760, 435] on div "Madoff Residence - Design To Source Credenza Style Reference Team View Client V…" at bounding box center [761, 558] width 580 height 1099
click at [1229, 343] on div "Madoff Residence - Design To Source Cellar Credenza Style Reference Team View C…" at bounding box center [761, 392] width 1522 height 784
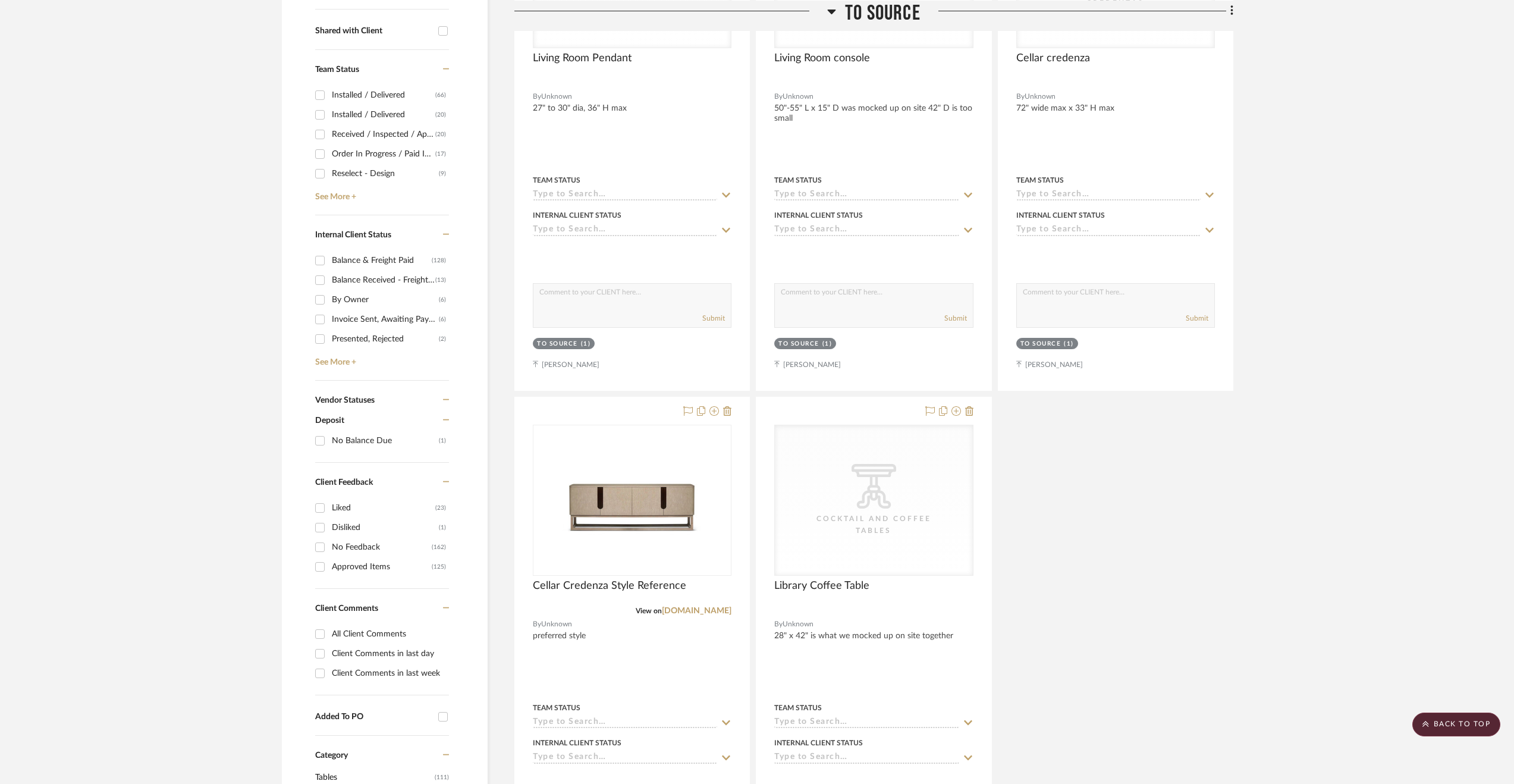
scroll to position [238, 0]
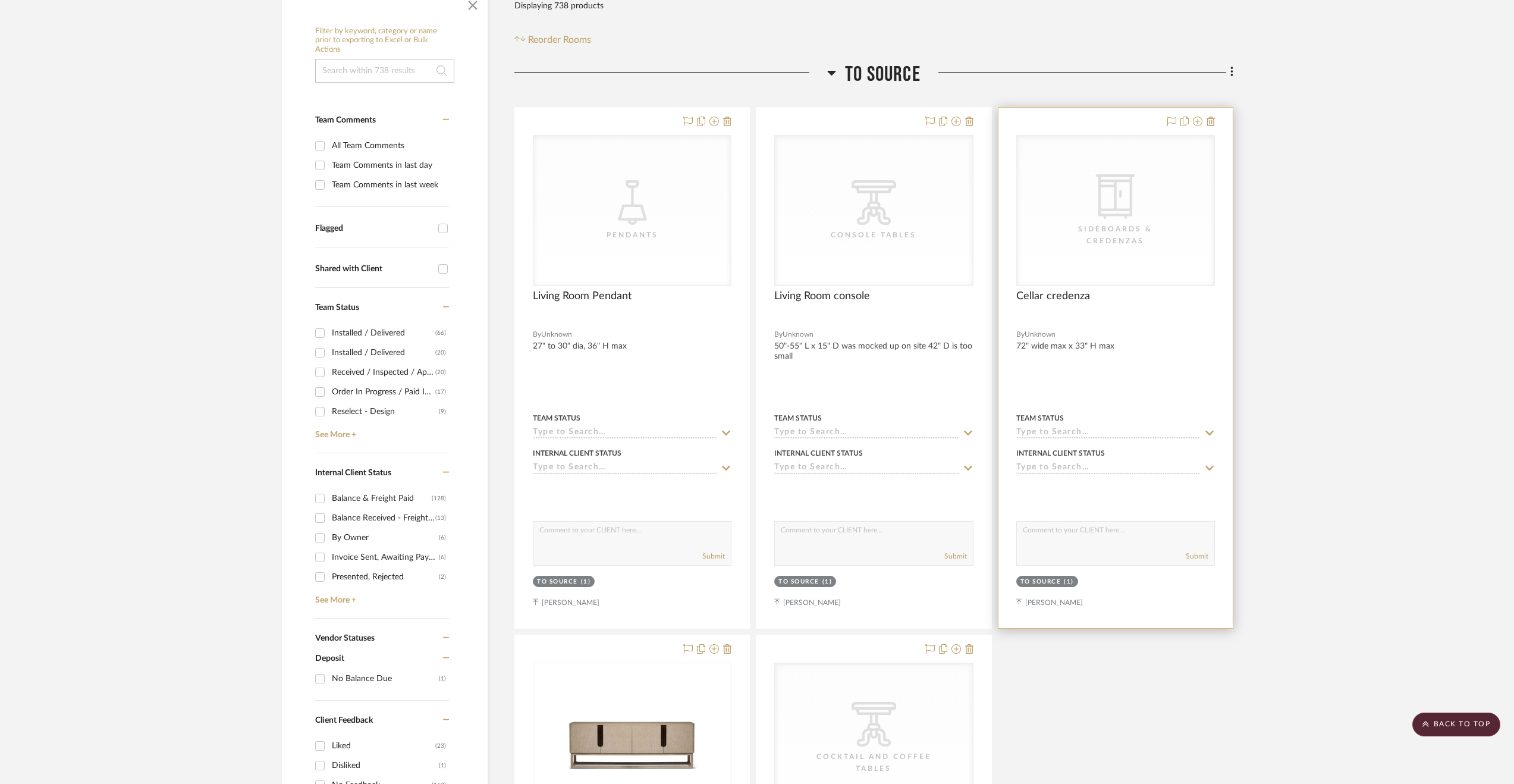
click at [1187, 377] on div at bounding box center [1116, 368] width 234 height 520
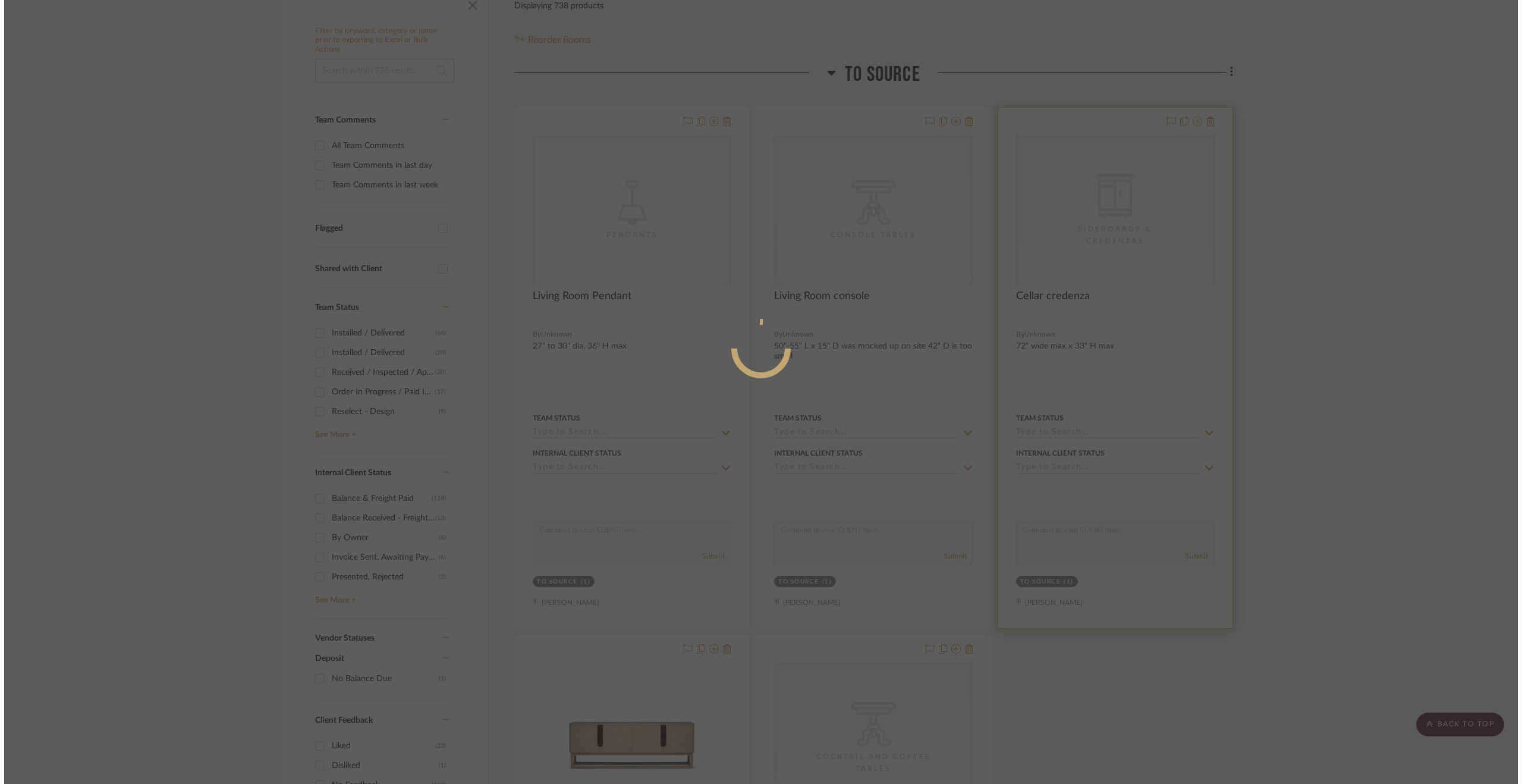
scroll to position [0, 0]
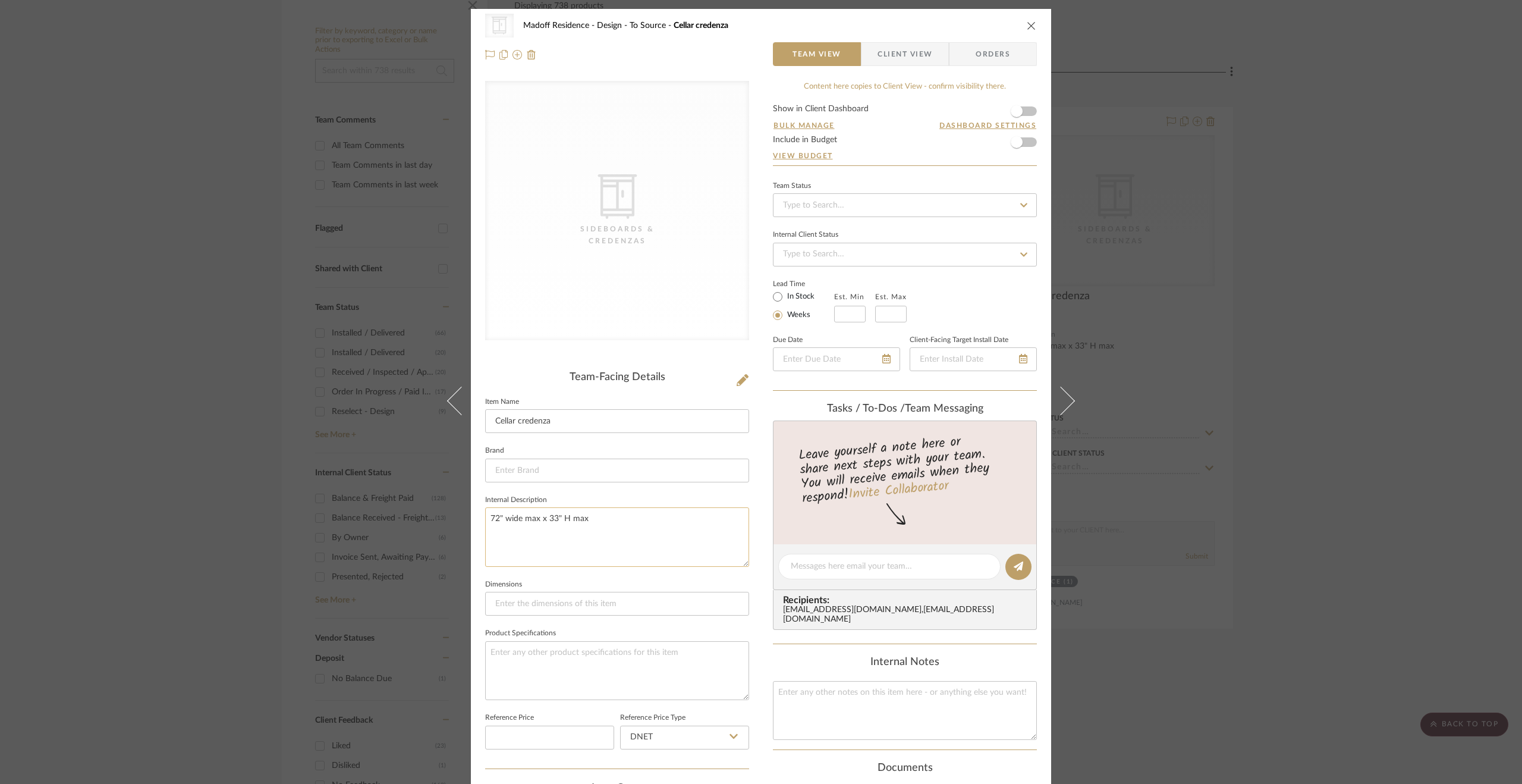
click at [550, 514] on textarea "72" wide max x 33" H max" at bounding box center [617, 536] width 264 height 59
drag, startPoint x: 535, startPoint y: 520, endPoint x: 502, endPoint y: 520, distance: 33.0
click at [502, 520] on textarea "72" wide max x 30" H max" at bounding box center [617, 536] width 264 height 59
click at [598, 513] on textarea "72" W x 30" H max" at bounding box center [617, 536] width 264 height 59
type textarea "72" W x 30" H max"
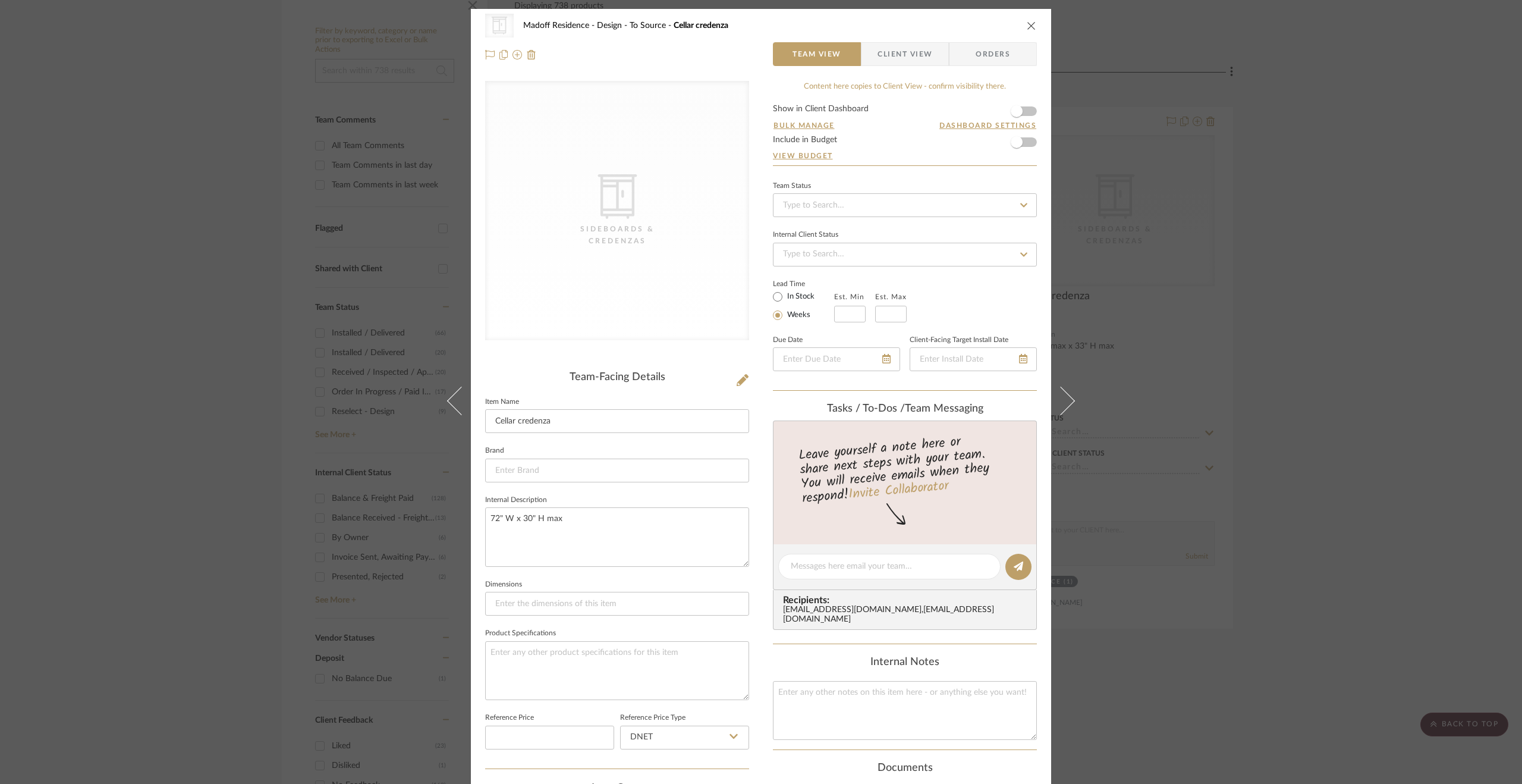
click at [761, 481] on div "CategoryIconStorage Created with Sketch. Sideboards & Credenzas Madoff Residenc…" at bounding box center [761, 557] width 580 height 1096
click at [1279, 369] on div "CategoryIconStorage Created with Sketch. Sideboards & Credenzas Madoff Residenc…" at bounding box center [761, 392] width 1522 height 784
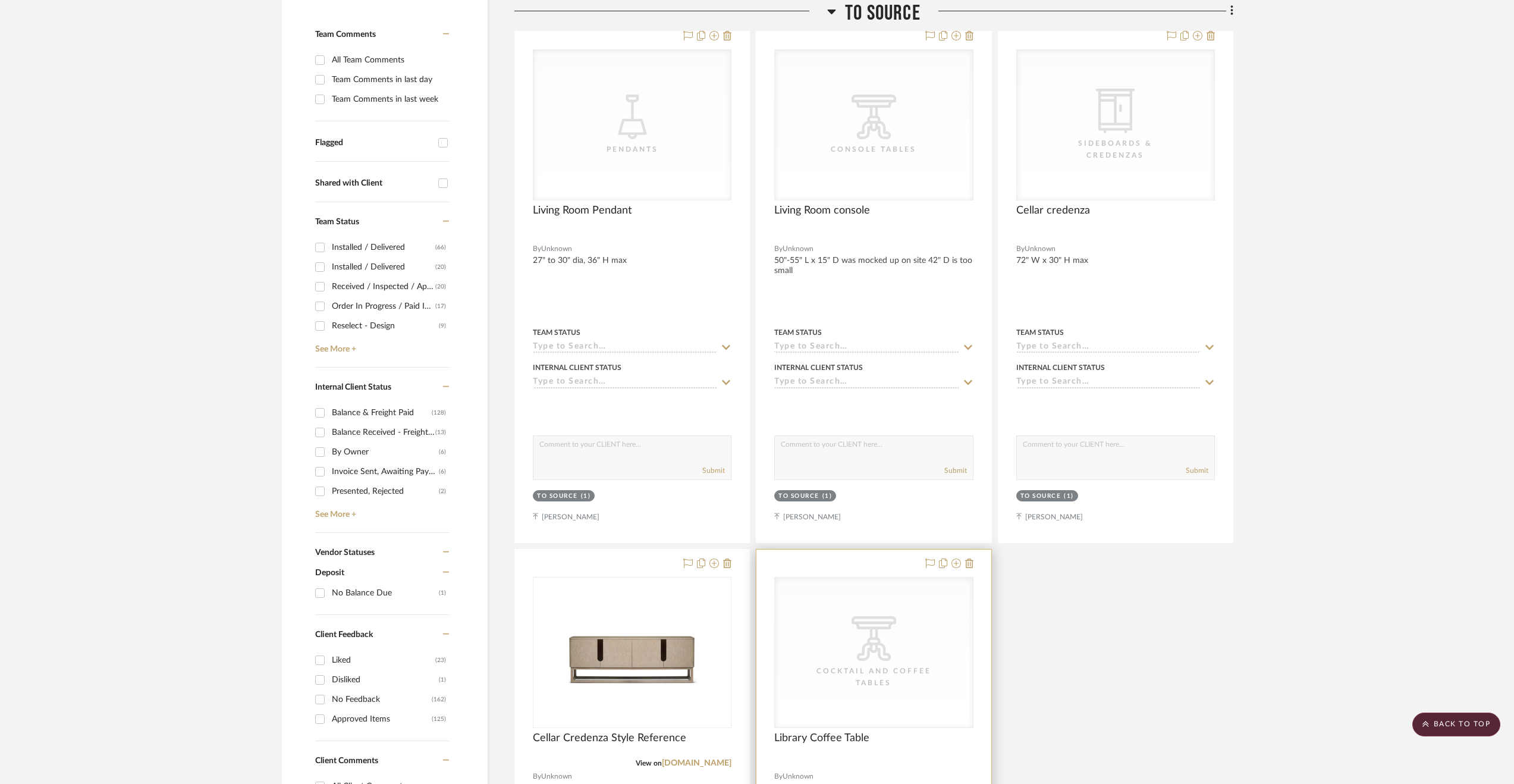
scroll to position [238, 0]
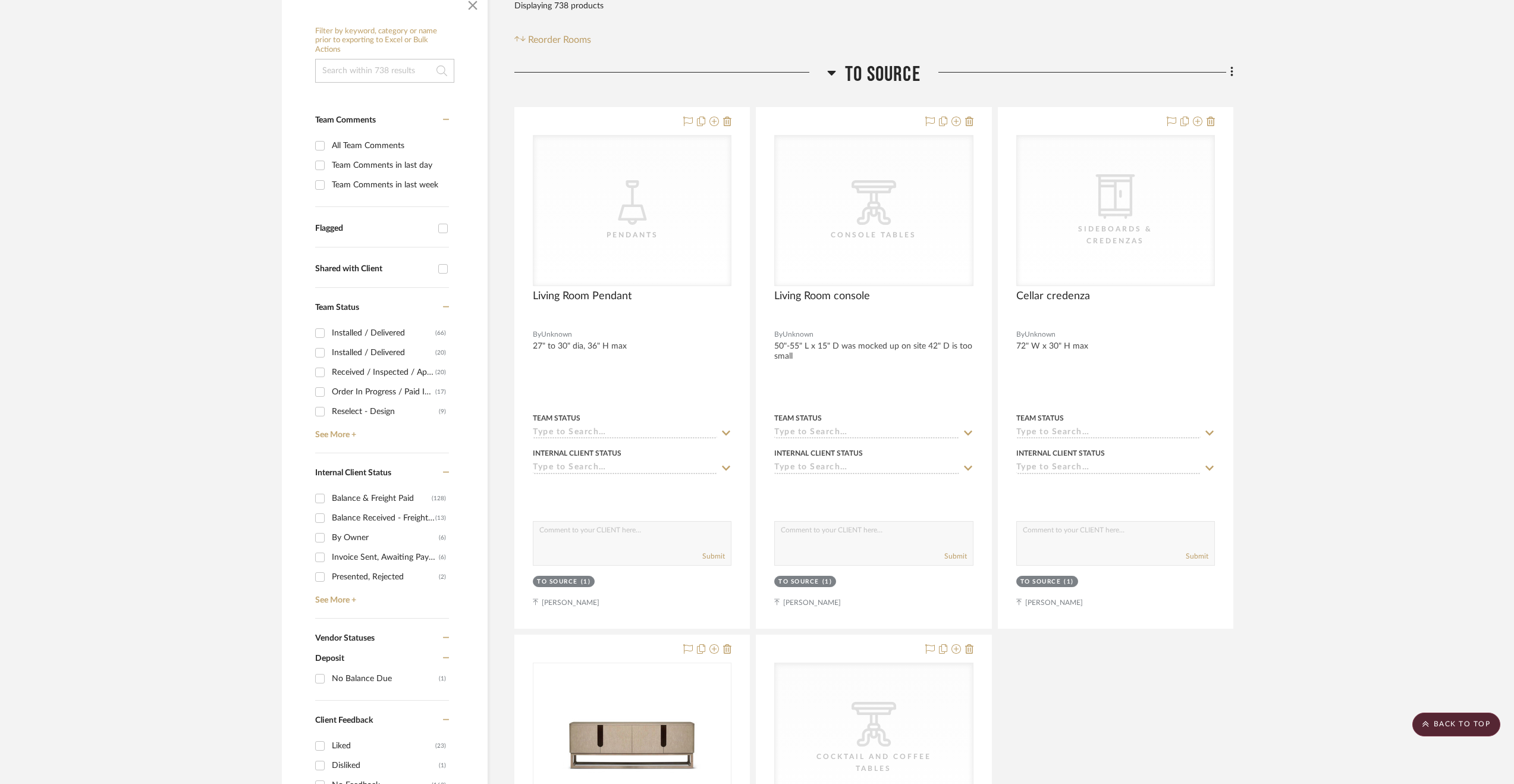
click at [878, 68] on span "To Source" at bounding box center [883, 75] width 75 height 26
